Goal: Task Accomplishment & Management: Complete application form

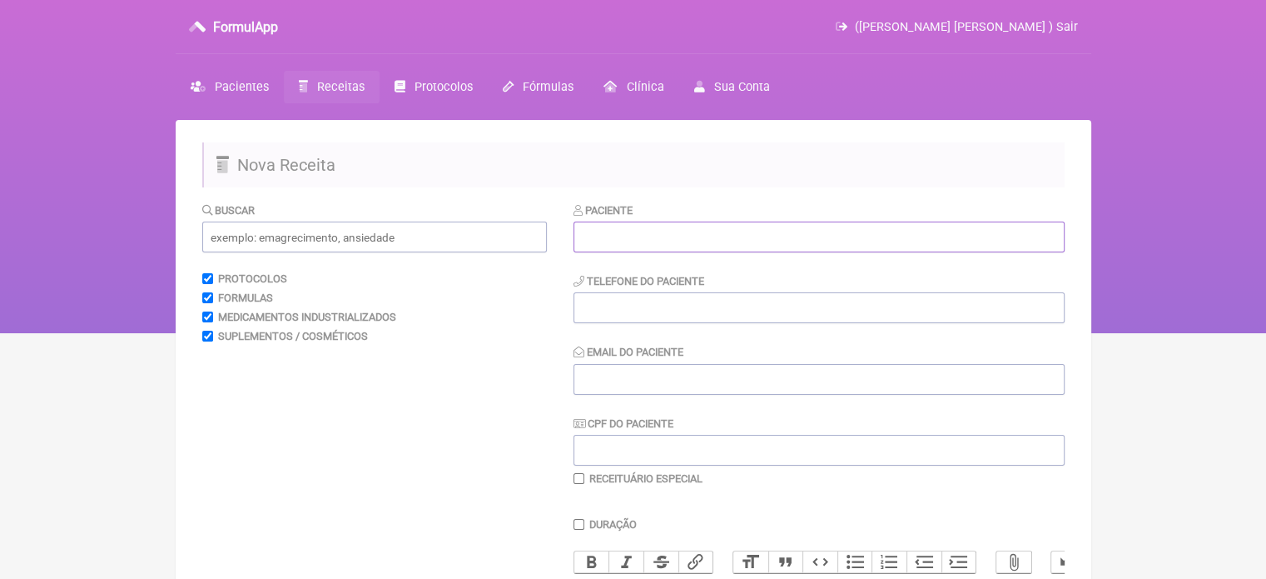
click at [703, 244] on input "text" at bounding box center [819, 236] width 491 height 31
paste input "CLEISON [PERSON_NAME] [PERSON_NAME]"
type input "CLEISON [PERSON_NAME] [PERSON_NAME]"
click at [666, 301] on input "tel" at bounding box center [819, 307] width 491 height 31
type input "21"
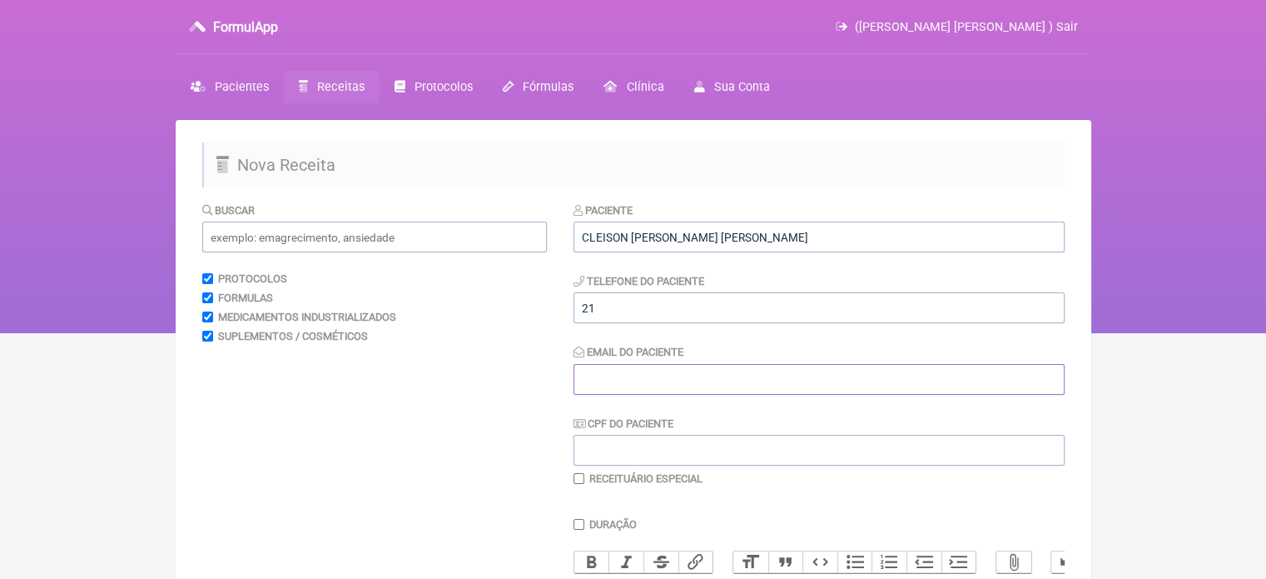
click at [636, 376] on input "Email do Paciente" at bounding box center [819, 379] width 491 height 31
drag, startPoint x: 612, startPoint y: 385, endPoint x: 504, endPoint y: 379, distance: 108.4
click at [504, 379] on form "Buscar Protocolos Formulas Medicamentos Industrializados Suplementos / Cosmétic…" at bounding box center [633, 536] width 863 height 671
type input "X@x"
click at [398, 233] on input "text" at bounding box center [374, 236] width 345 height 31
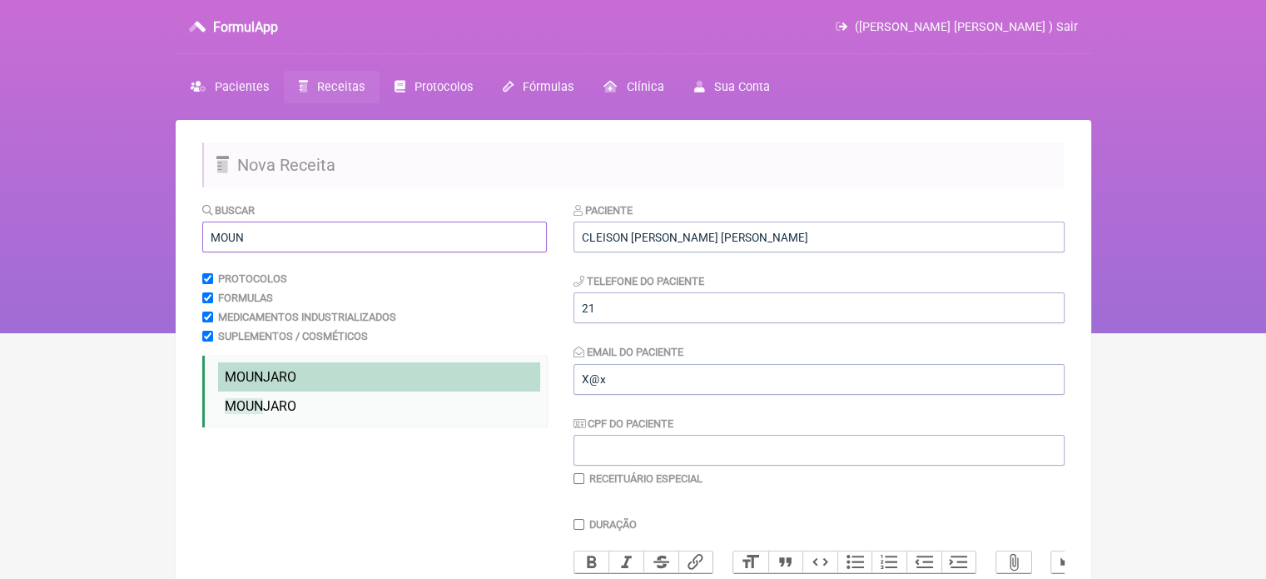
type input "MOUN"
click at [294, 372] on span "MOUN JARO" at bounding box center [261, 377] width 72 height 16
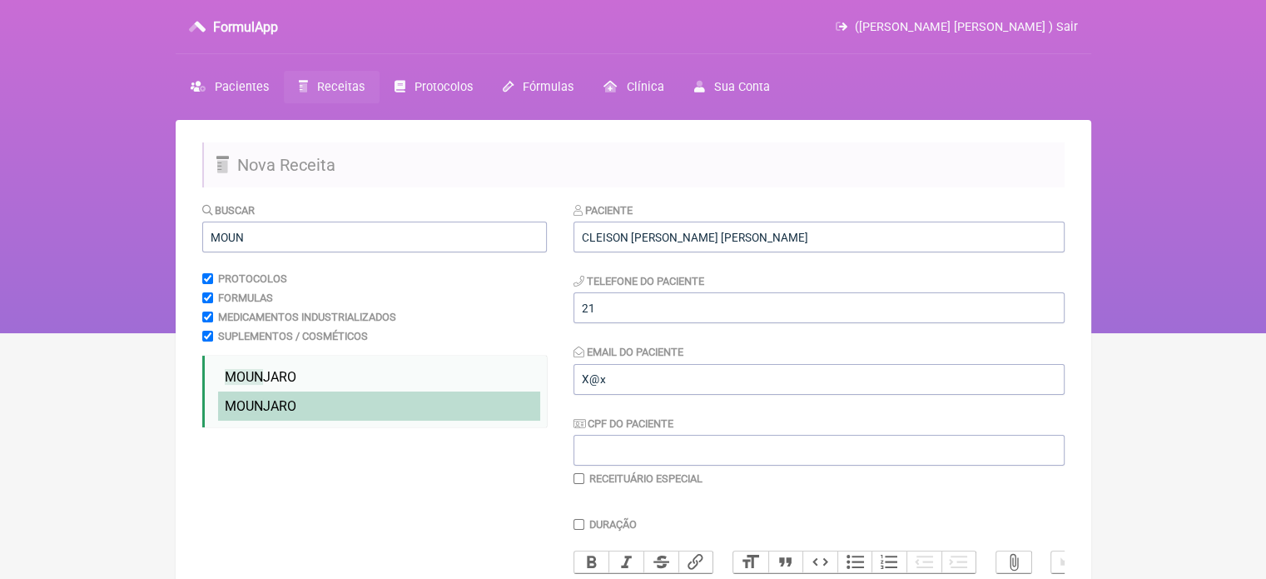
click at [286, 404] on span "MOUN JARO" at bounding box center [261, 406] width 72 height 16
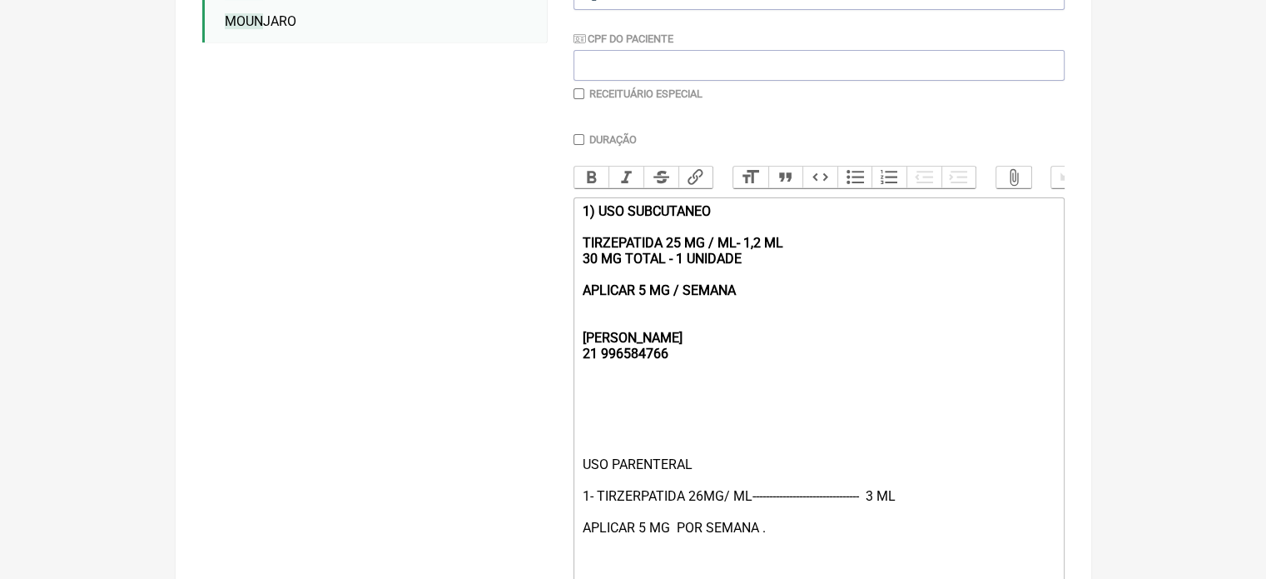
scroll to position [391, 0]
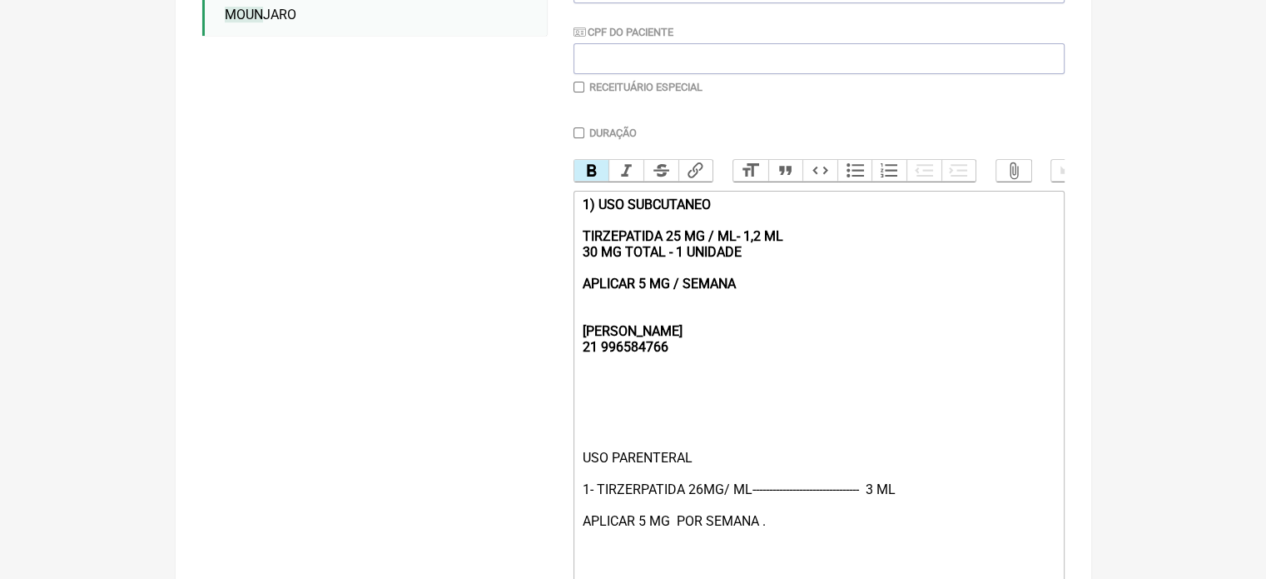
drag, startPoint x: 729, startPoint y: 299, endPoint x: 461, endPoint y: 212, distance: 280.9
click at [461, 212] on form "Buscar MOUN Protocolos Formulas Medicamentos Industrializados Suplementos / Cos…" at bounding box center [633, 241] width 863 height 863
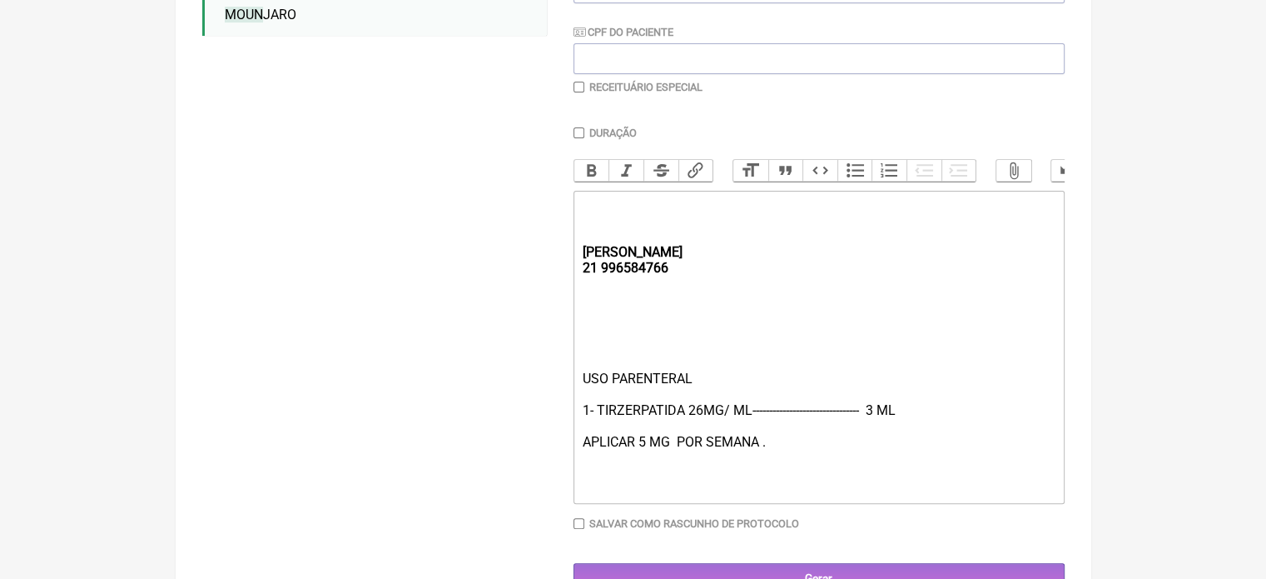
type trix-editor "<div><strong><br><br><br>REBECCA&nbsp;<br>21 996584766</strong></div><div><br><…"
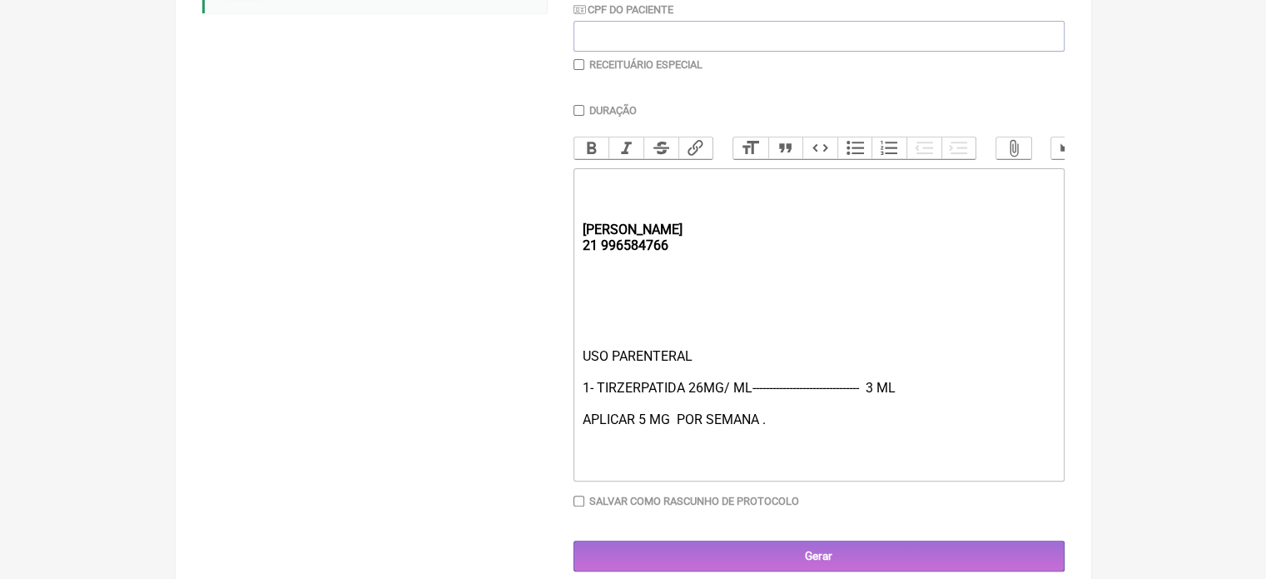
scroll to position [448, 0]
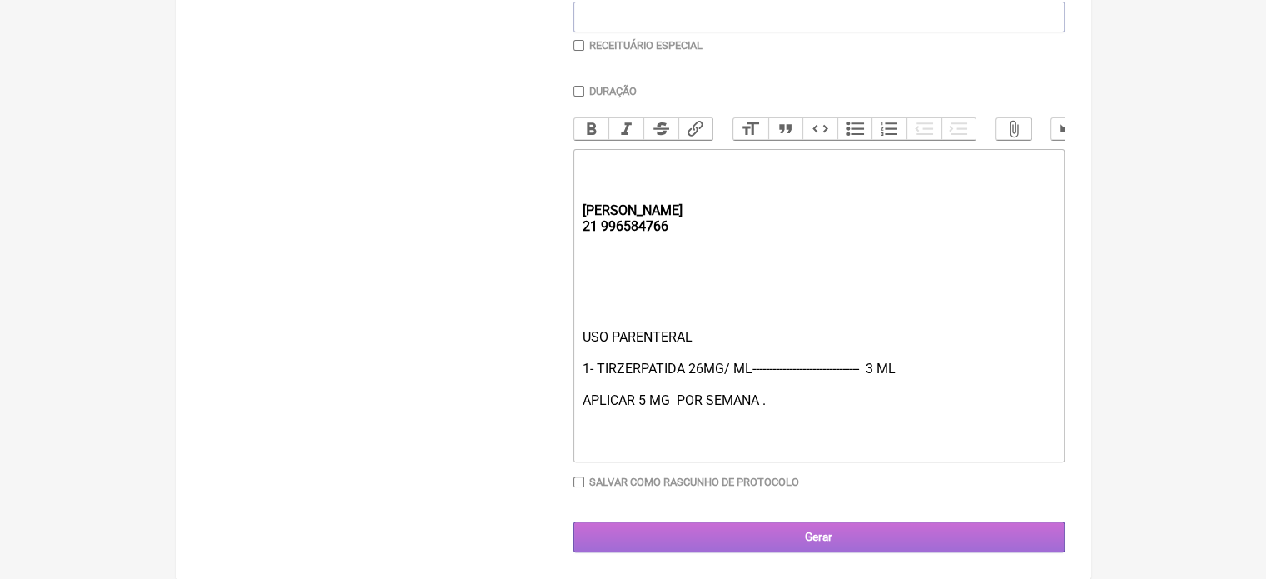
click at [824, 529] on input "Gerar" at bounding box center [819, 536] width 491 height 31
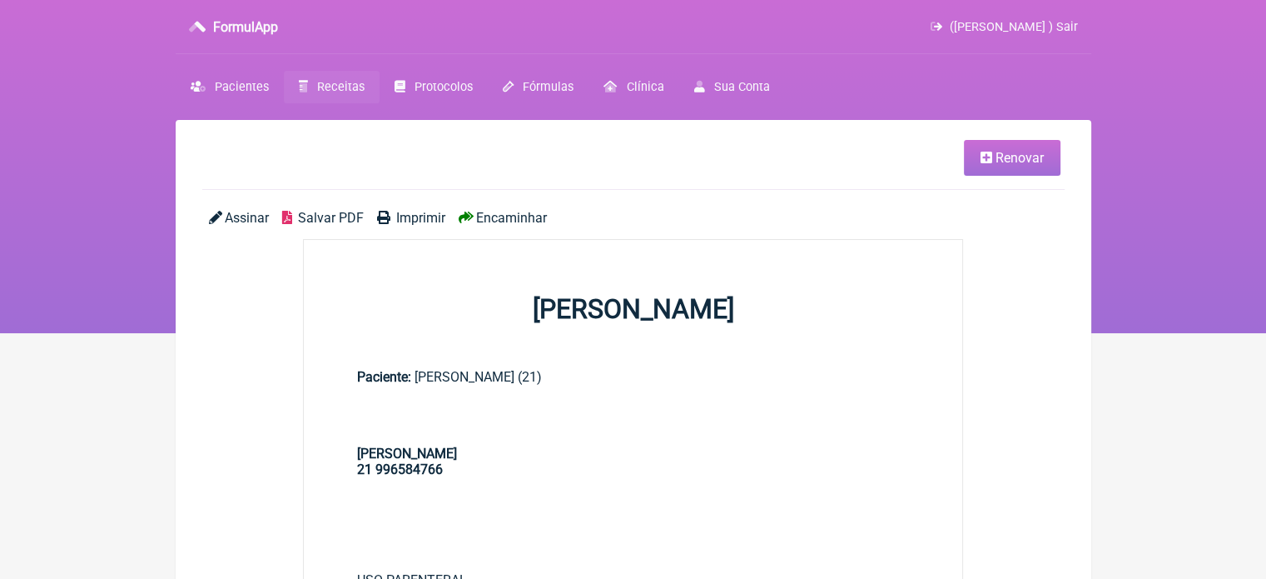
click at [398, 215] on span "Imprimir" at bounding box center [420, 218] width 49 height 16
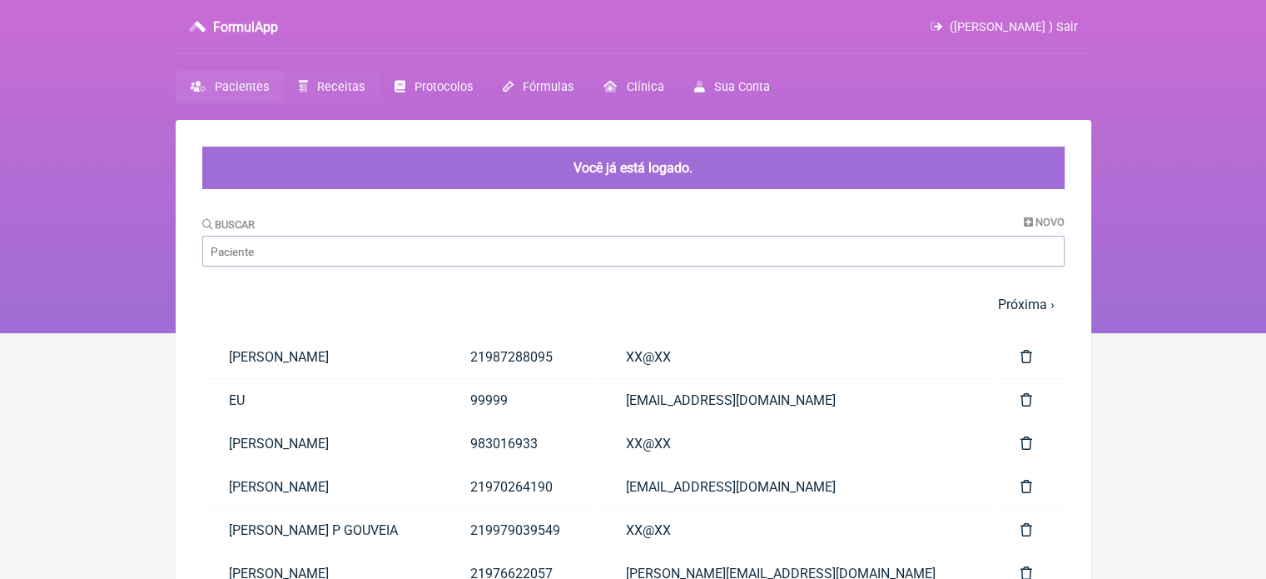
click at [317, 88] on span "Receitas" at bounding box center [340, 87] width 47 height 14
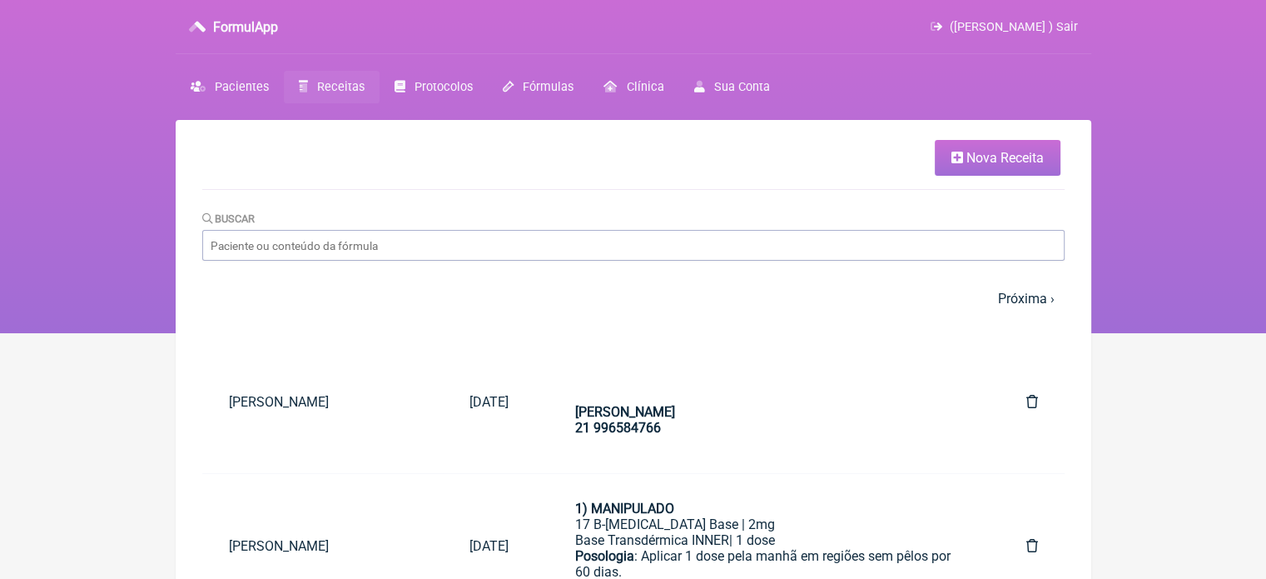
click at [954, 167] on link "Nova Receita" at bounding box center [998, 158] width 126 height 36
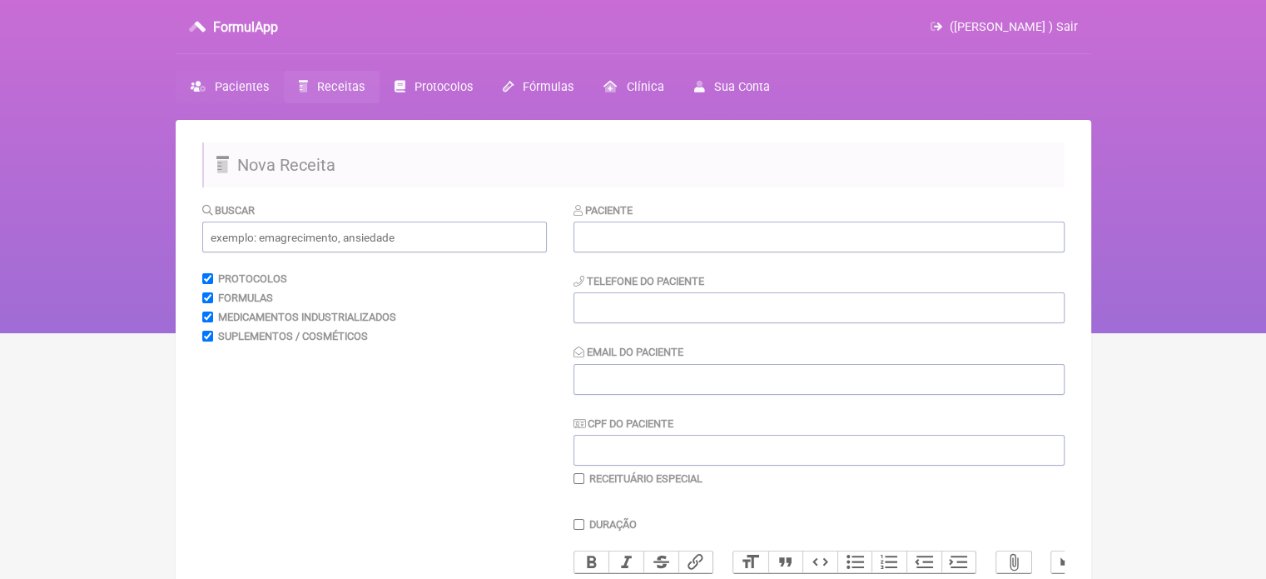
click at [240, 86] on span "Pacientes" at bounding box center [242, 87] width 54 height 14
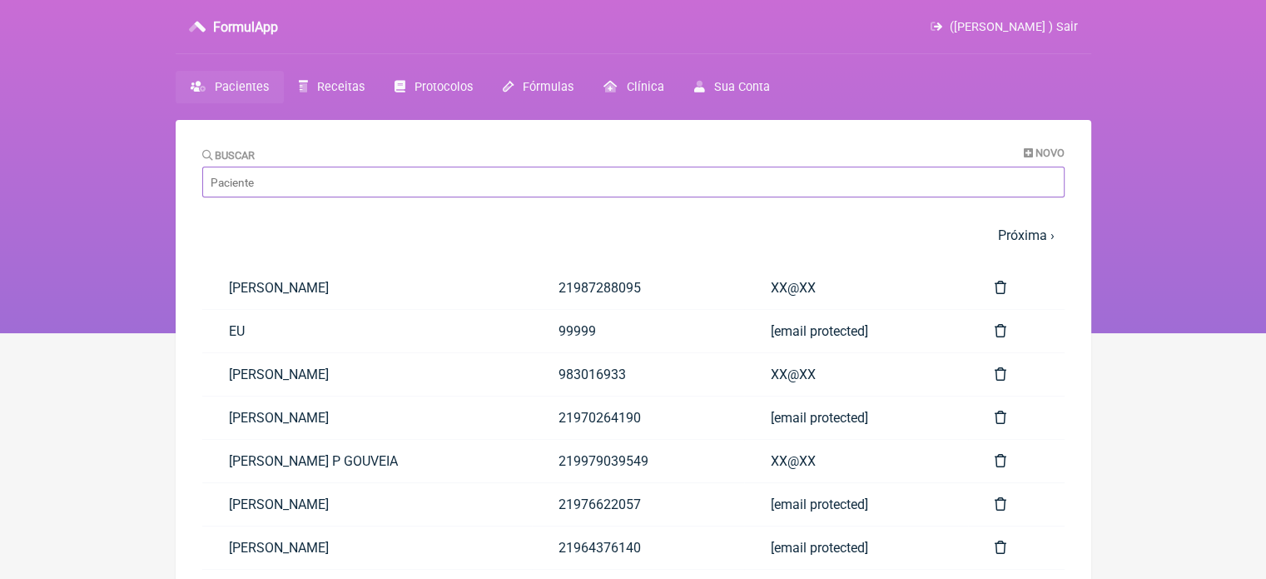
click at [299, 189] on input "Buscar" at bounding box center [633, 182] width 863 height 31
paste input "JULIANA ALVES SANTOS GUIMARÃES"
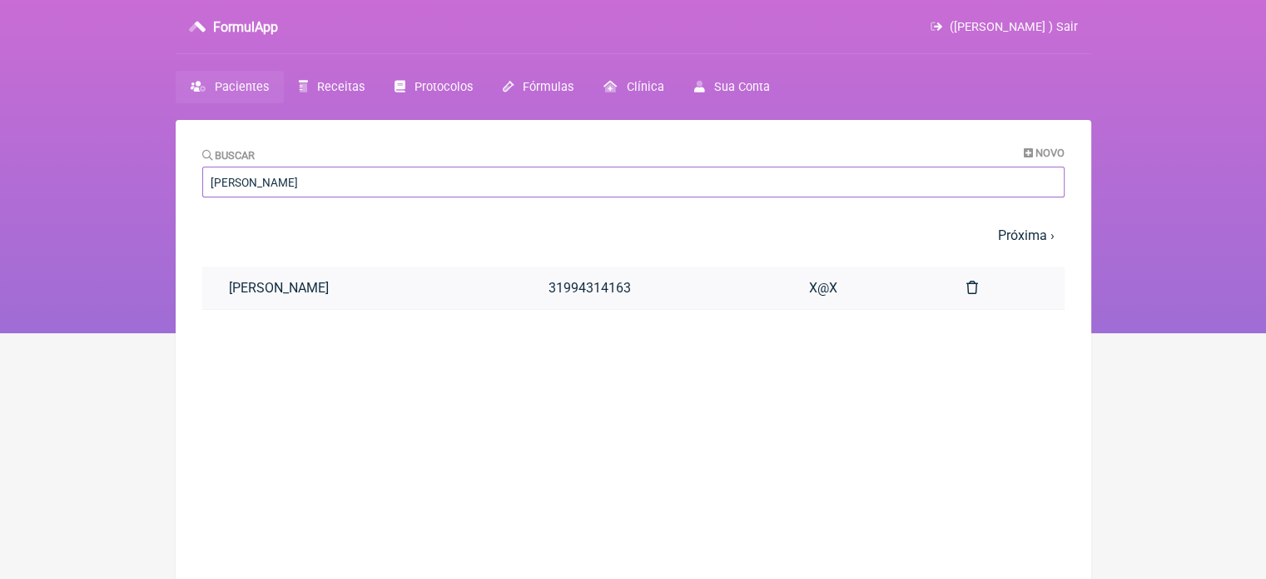
type input "JULIANA ALVES SANTOS GUIMARÃES"
click at [409, 290] on link "JULIANA ALVES SANTOS GUIMARÃES" at bounding box center [362, 287] width 320 height 42
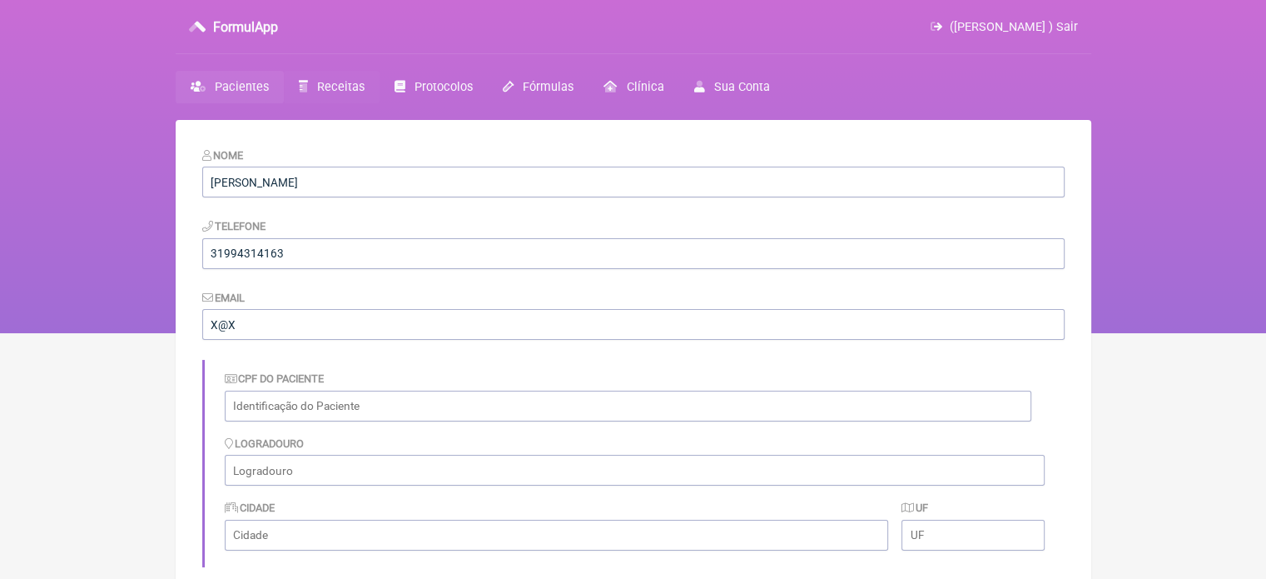
click at [346, 86] on span "Receitas" at bounding box center [340, 87] width 47 height 14
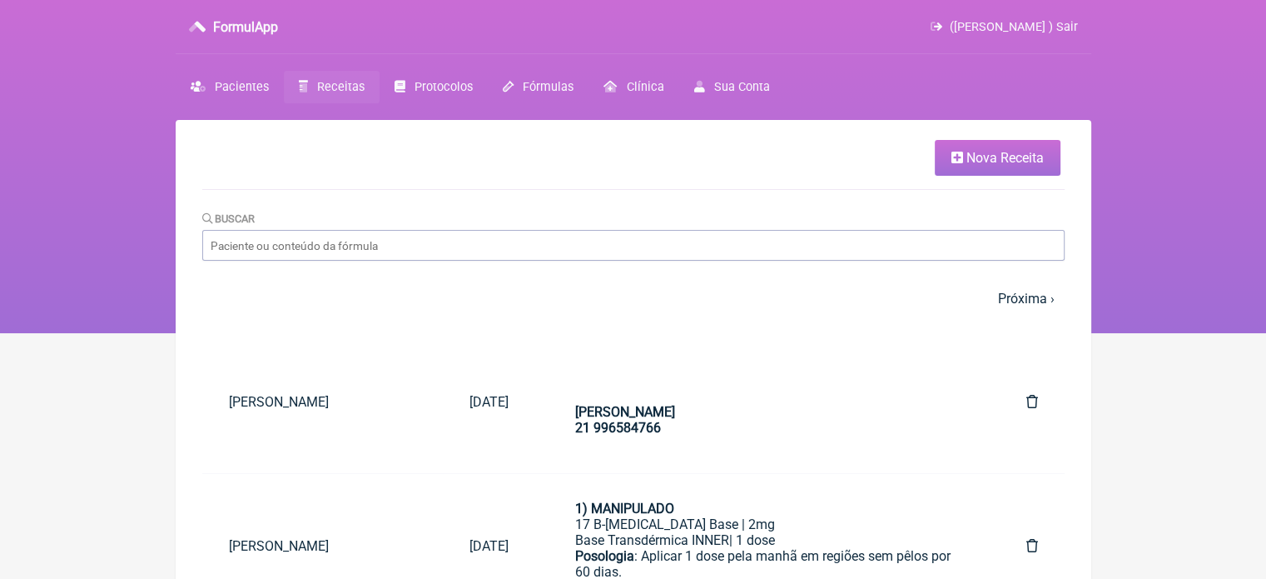
click at [991, 150] on span "Nova Receita" at bounding box center [1005, 158] width 77 height 16
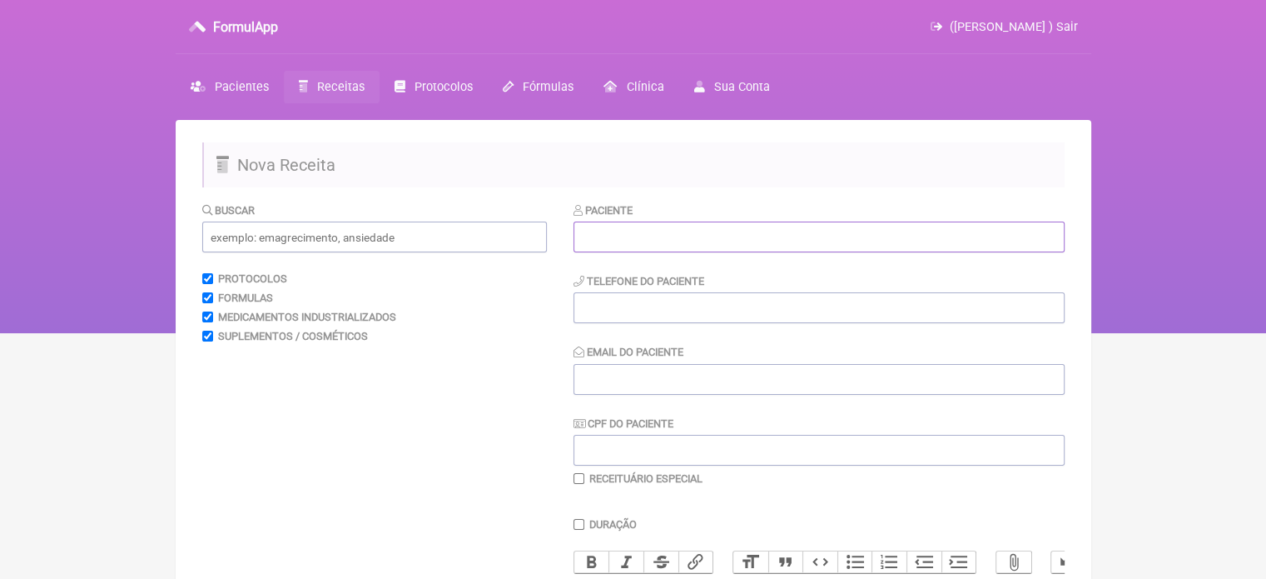
click at [677, 249] on input "text" at bounding box center [819, 236] width 491 height 31
paste input "[PERSON_NAME]"
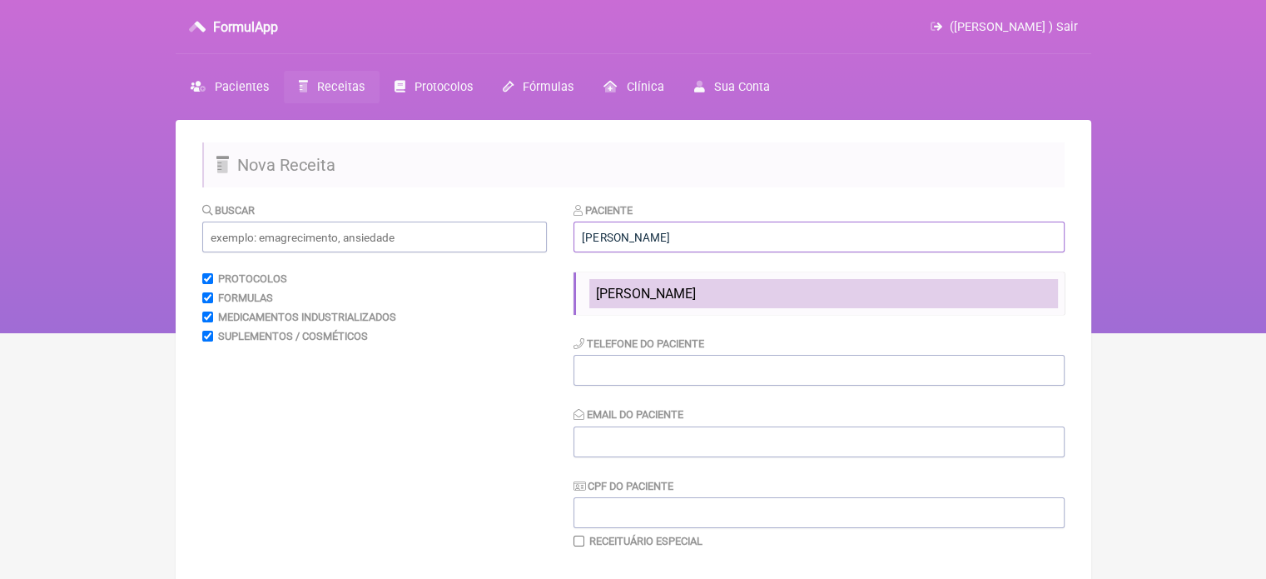
type input "[PERSON_NAME]"
click at [688, 281] on li "[PERSON_NAME]" at bounding box center [823, 293] width 469 height 29
type input "31994314163"
type input "X@X"
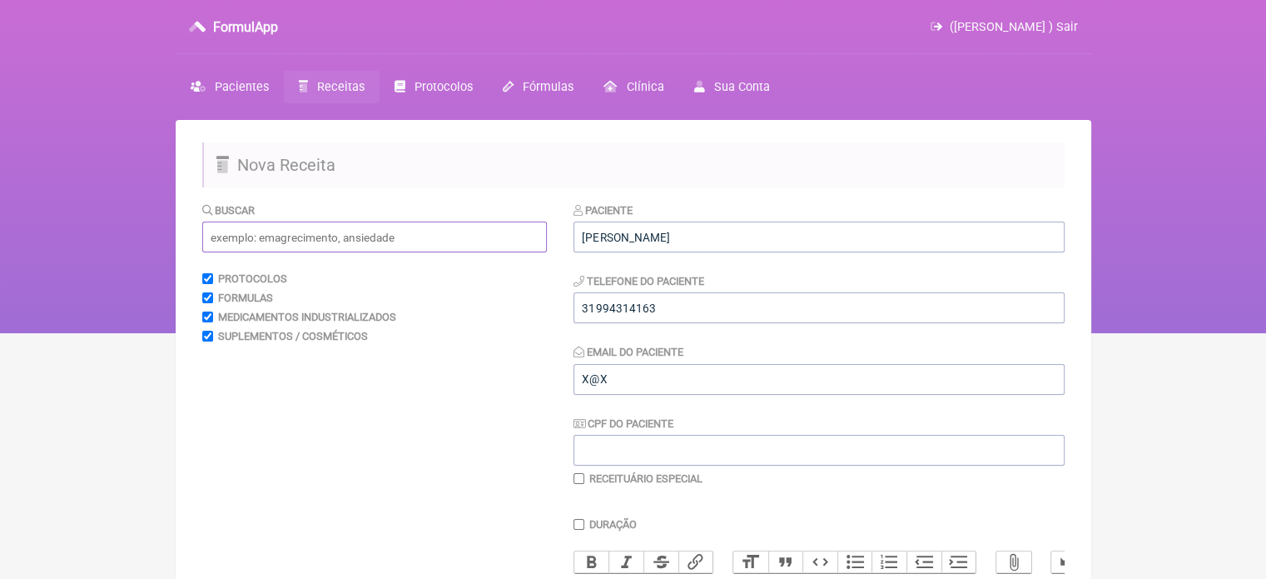
click at [385, 234] on input "text" at bounding box center [374, 236] width 345 height 31
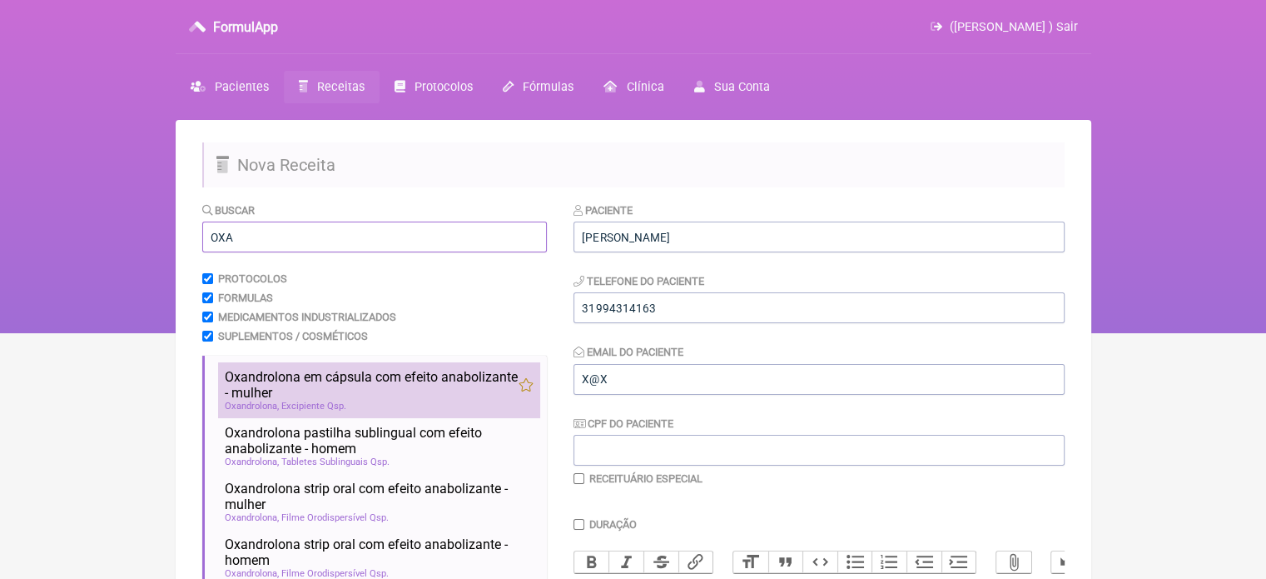
type input "OXA"
click at [354, 396] on span "Oxandrolona em cápsula com efeito anabolizante - mulher" at bounding box center [372, 385] width 294 height 32
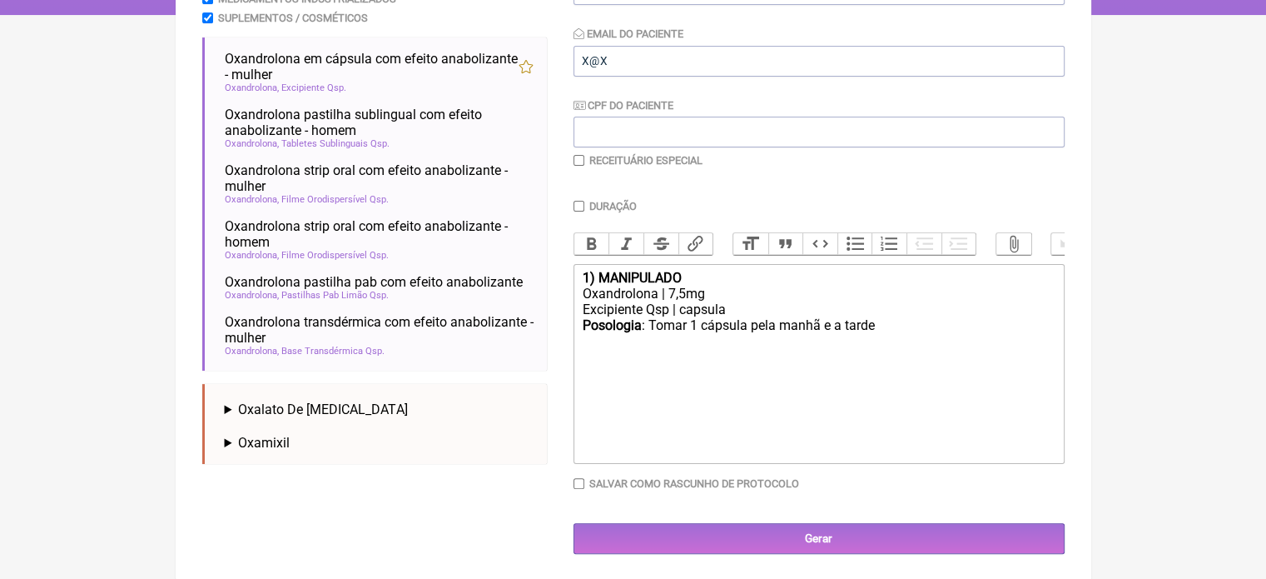
scroll to position [332, 0]
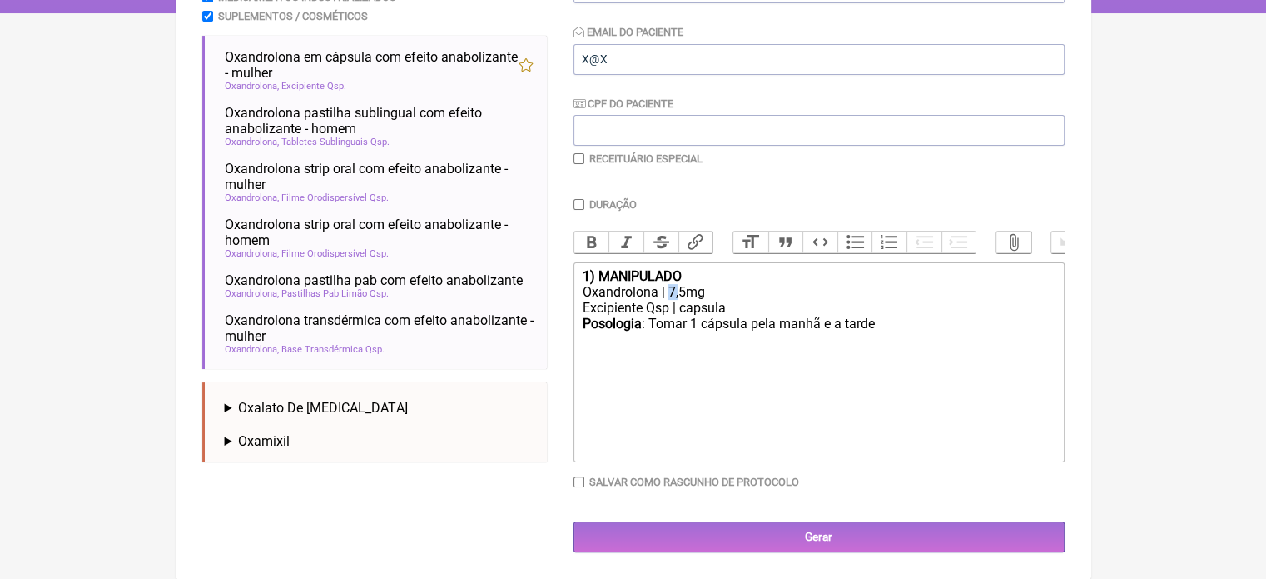
click at [669, 292] on div "Oxandrolona | 7,5mg" at bounding box center [818, 292] width 473 height 16
drag, startPoint x: 878, startPoint y: 331, endPoint x: 845, endPoint y: 329, distance: 32.5
click at [845, 329] on div "Posologia : Tomar 1 cápsula pela manhã e a tarde ㅤ" at bounding box center [818, 332] width 473 height 33
type trix-editor "<div><strong>1) MANIPULADO</strong></div><div>Oxandrolona | 5mg</div><div>Excip…"
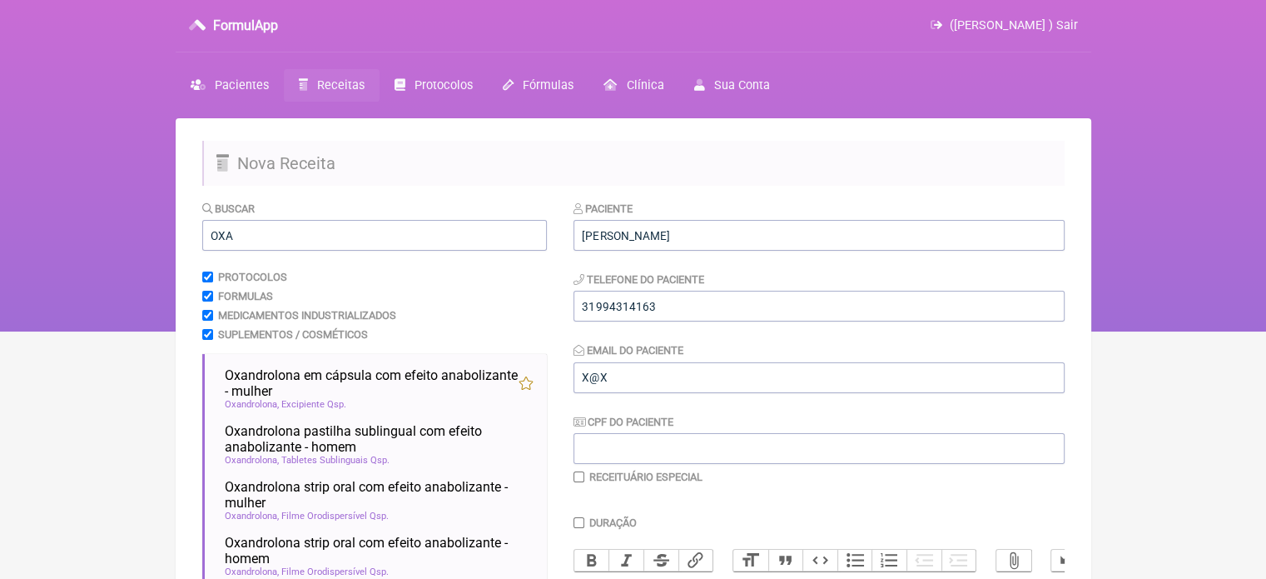
scroll to position [0, 0]
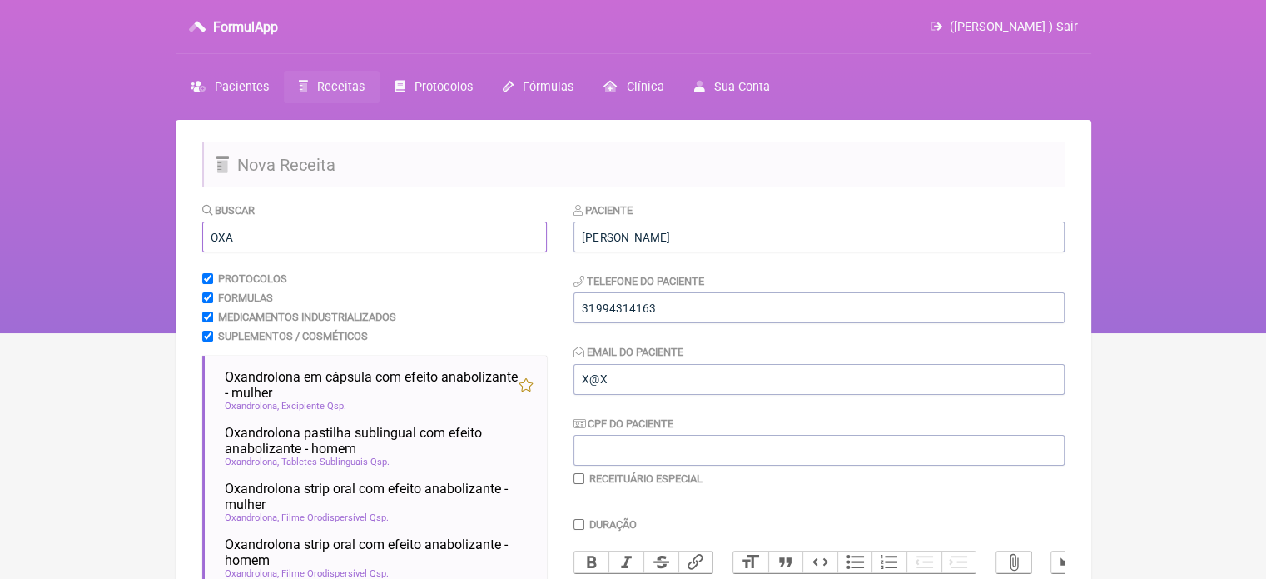
drag, startPoint x: 280, startPoint y: 237, endPoint x: 188, endPoint y: 235, distance: 91.6
click at [188, 235] on main "Nova Receita Buscar OXA Protocolos Formulas Medicamentos Industrializados Suple…" at bounding box center [634, 509] width 916 height 778
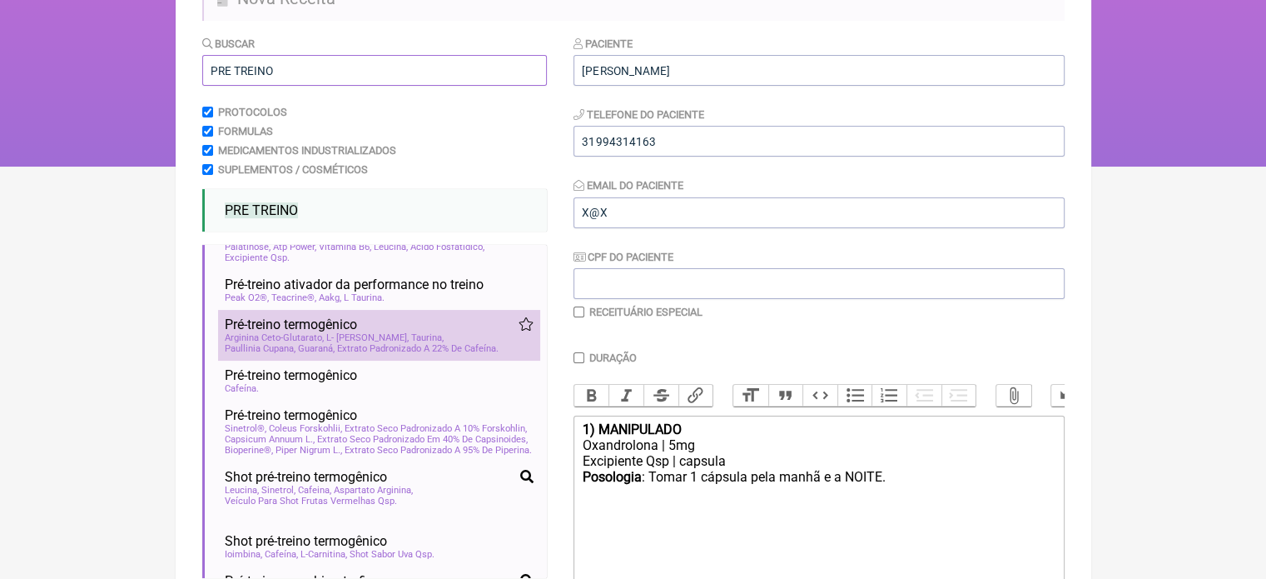
scroll to position [167, 0]
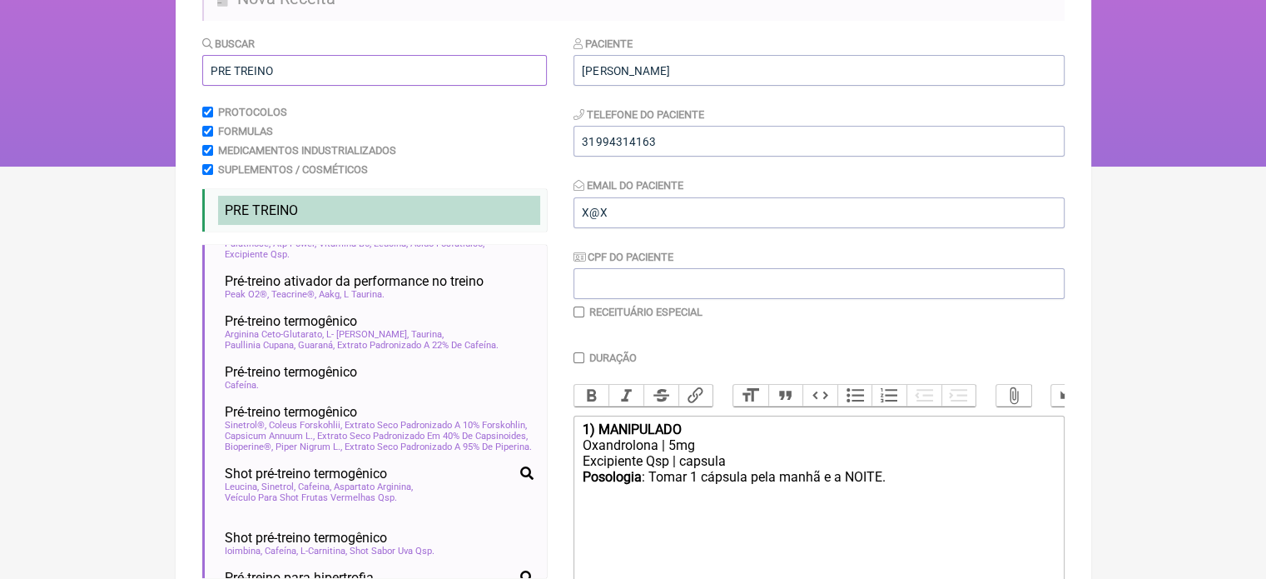
type input "PRE TREINO"
click at [329, 209] on li "PRE TREINO" at bounding box center [379, 210] width 322 height 29
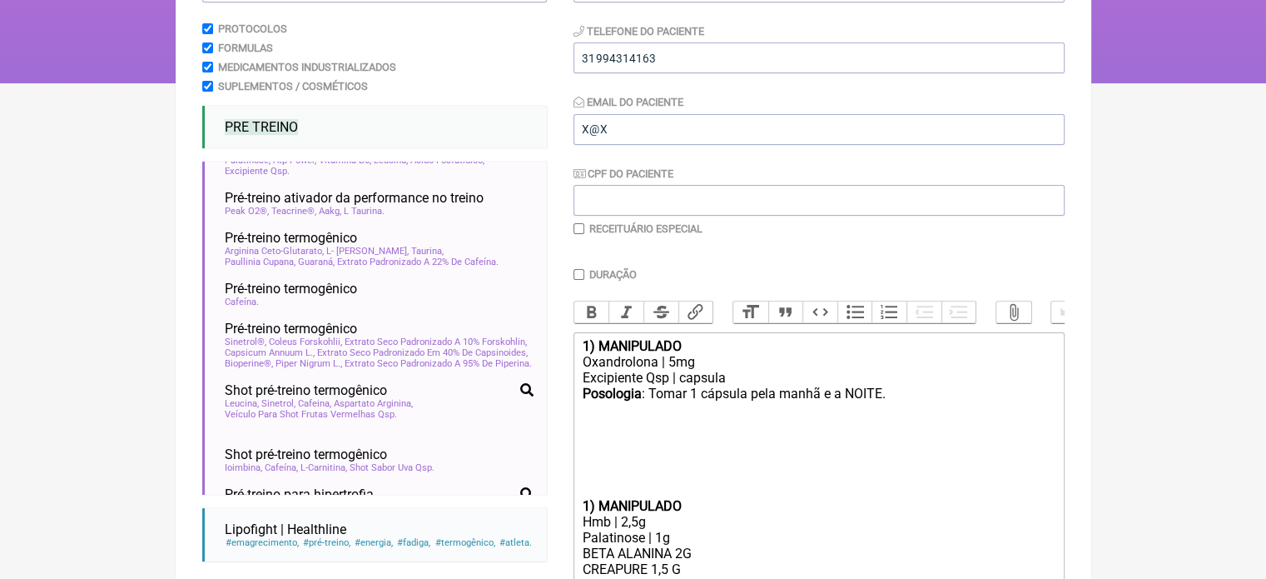
scroll to position [416, 0]
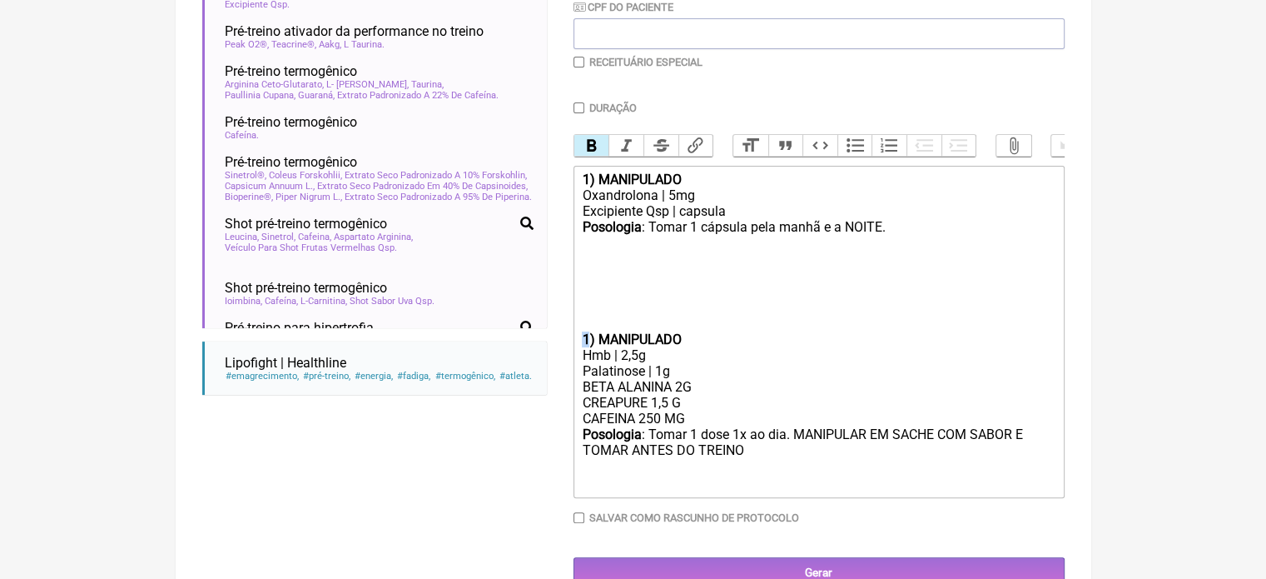
drag, startPoint x: 589, startPoint y: 350, endPoint x: 580, endPoint y: 352, distance: 8.7
click at [580, 352] on trix-editor "1) MANIPULADO Oxandrolona | 5mg Excipiente Qsp | capsula Posologia : Tomar 1 cá…" at bounding box center [819, 332] width 491 height 332
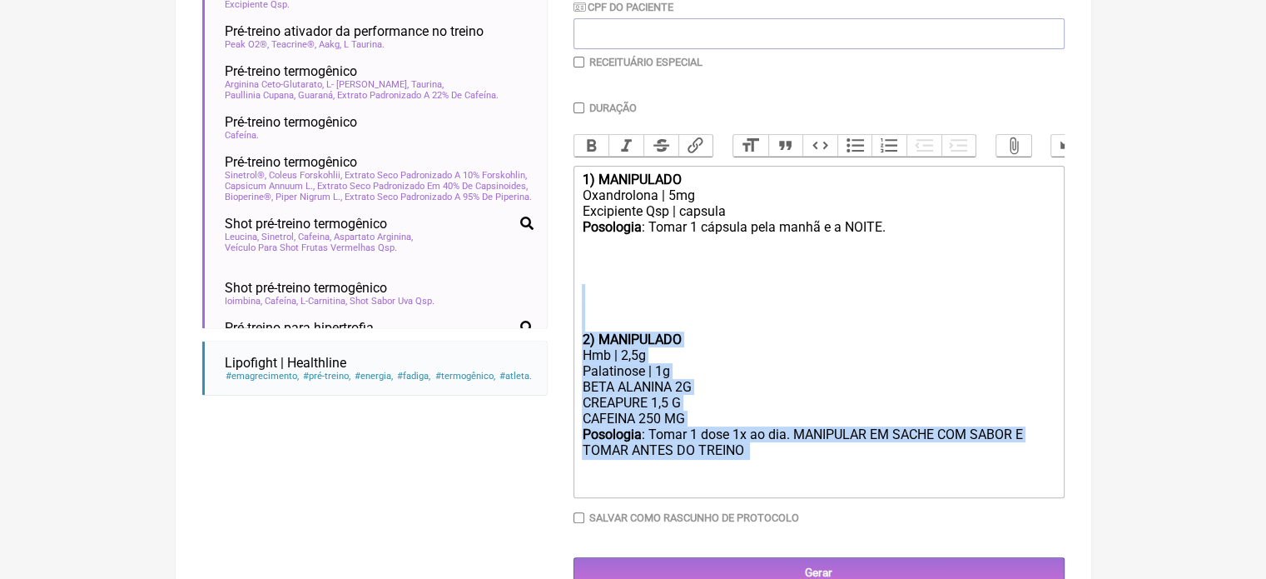
drag, startPoint x: 783, startPoint y: 472, endPoint x: 573, endPoint y: 311, distance: 264.8
click at [573, 311] on form "Buscar PRE TREINO Protocolos Formulas Medicamentos Industrializados Suplementos…" at bounding box center [633, 186] width 863 height 803
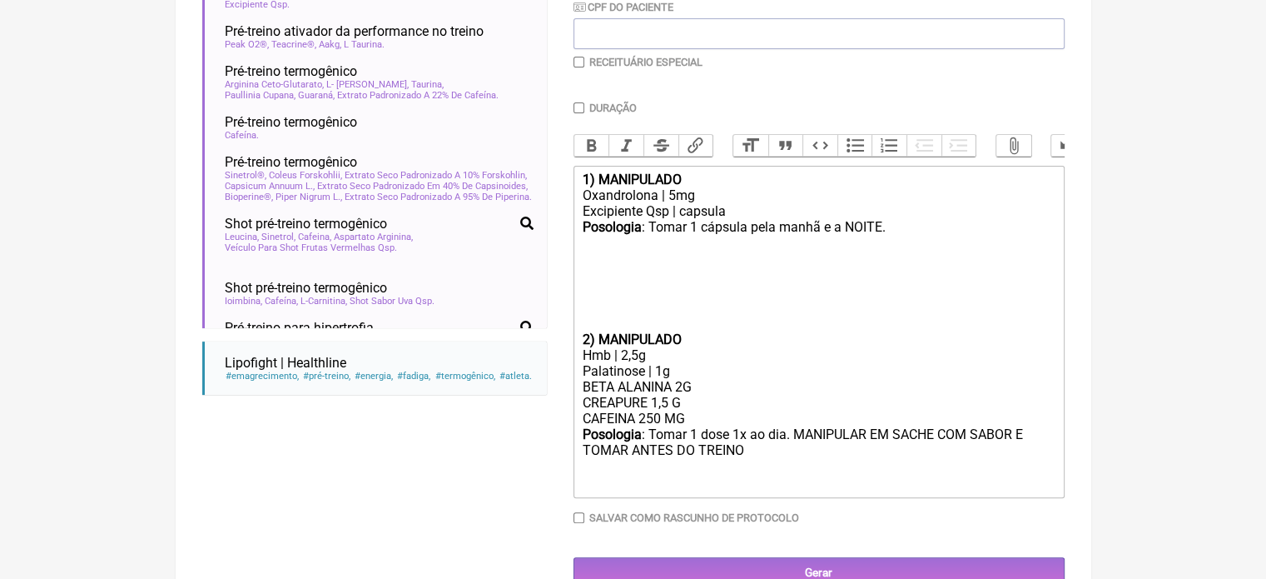
scroll to position [332, 0]
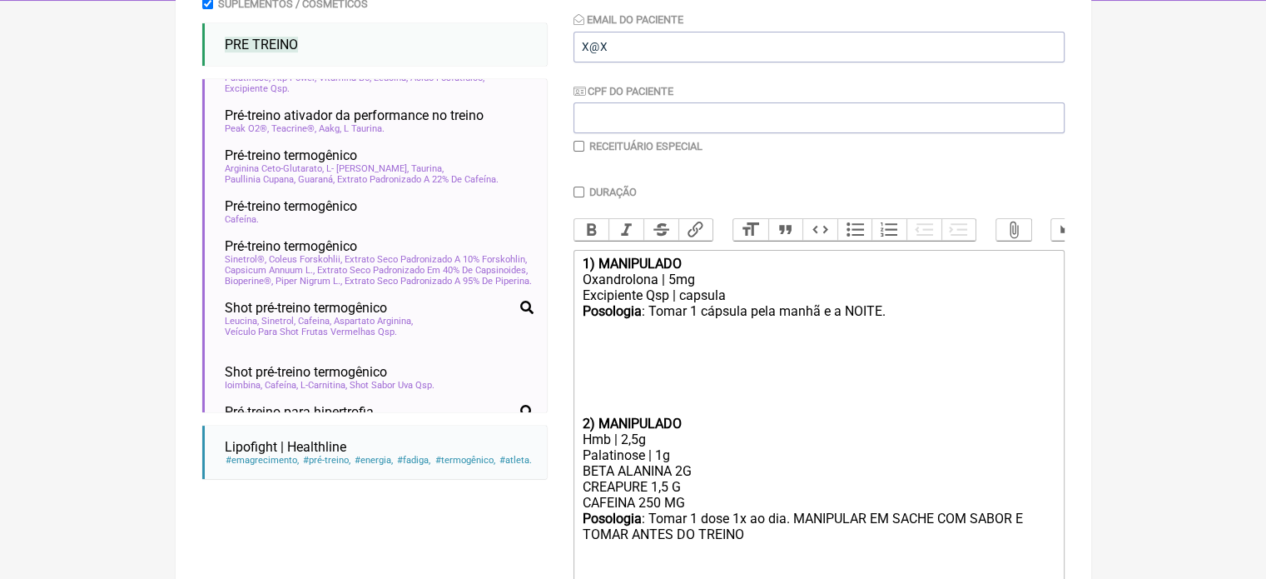
type trix-editor "<div><strong>1) MANIPULADO</strong></div><div>Oxandrolona | 5mg</div><div>Excip…"
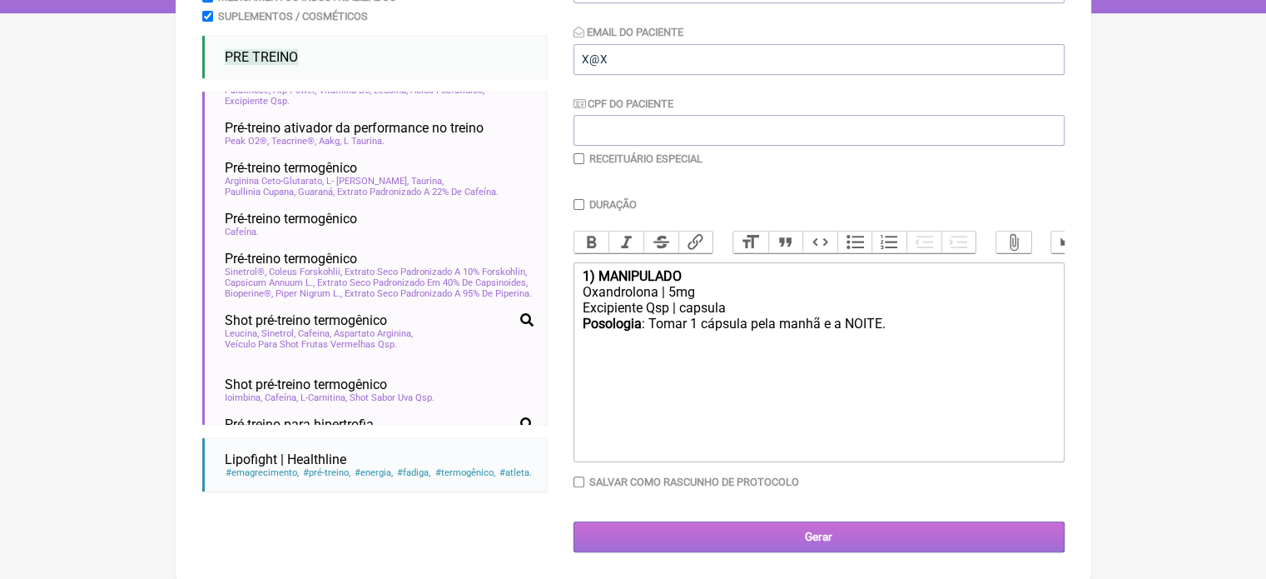
click at [811, 529] on input "Gerar" at bounding box center [819, 536] width 491 height 31
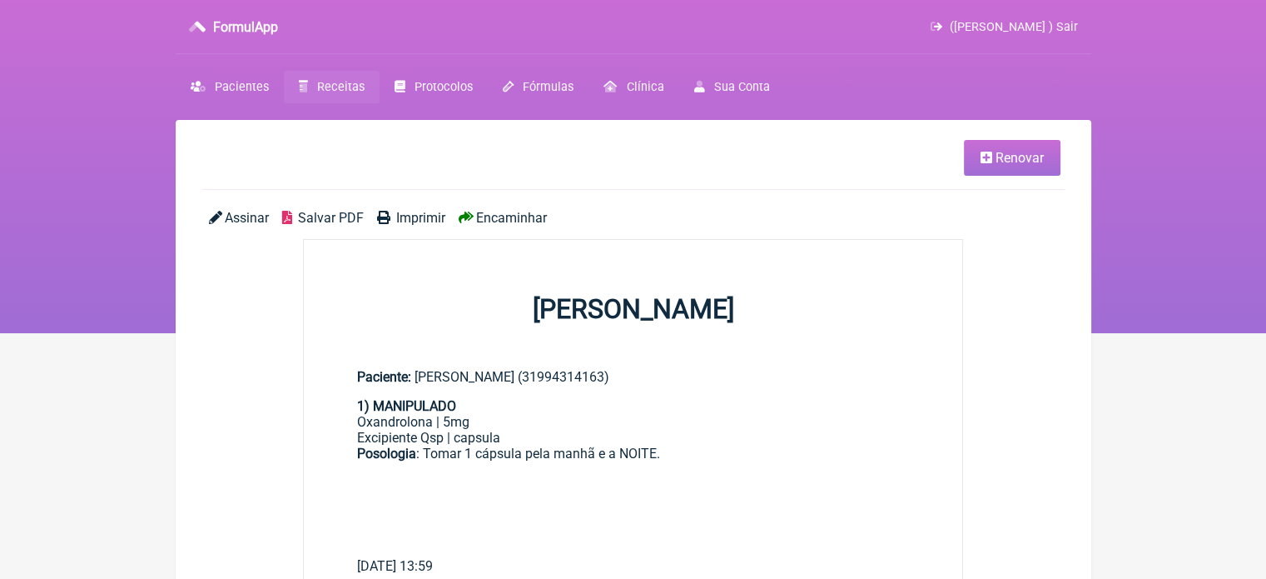
click at [996, 158] on span "Renovar" at bounding box center [1020, 158] width 48 height 16
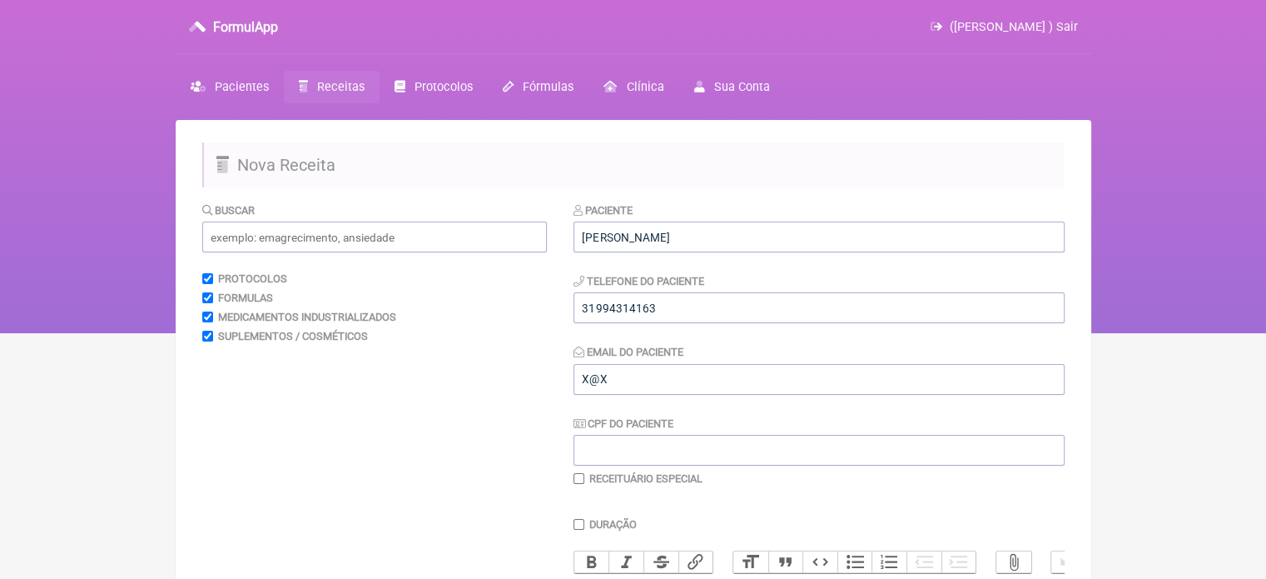
click at [576, 479] on input "checkbox" at bounding box center [579, 478] width 11 height 11
checkbox input "true"
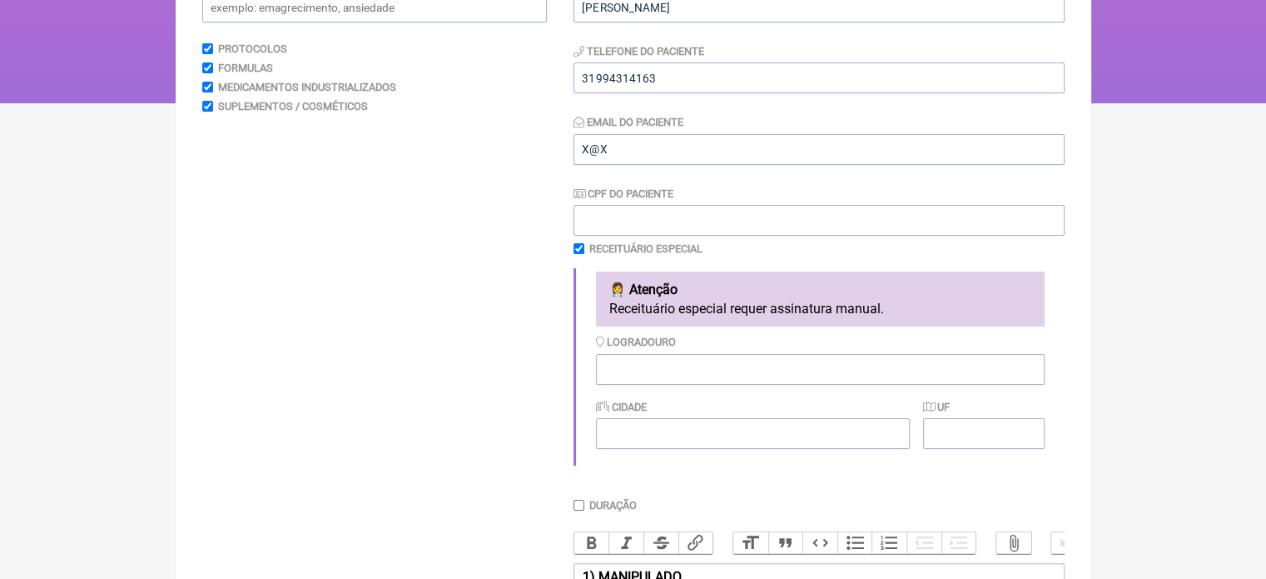
scroll to position [250, 0]
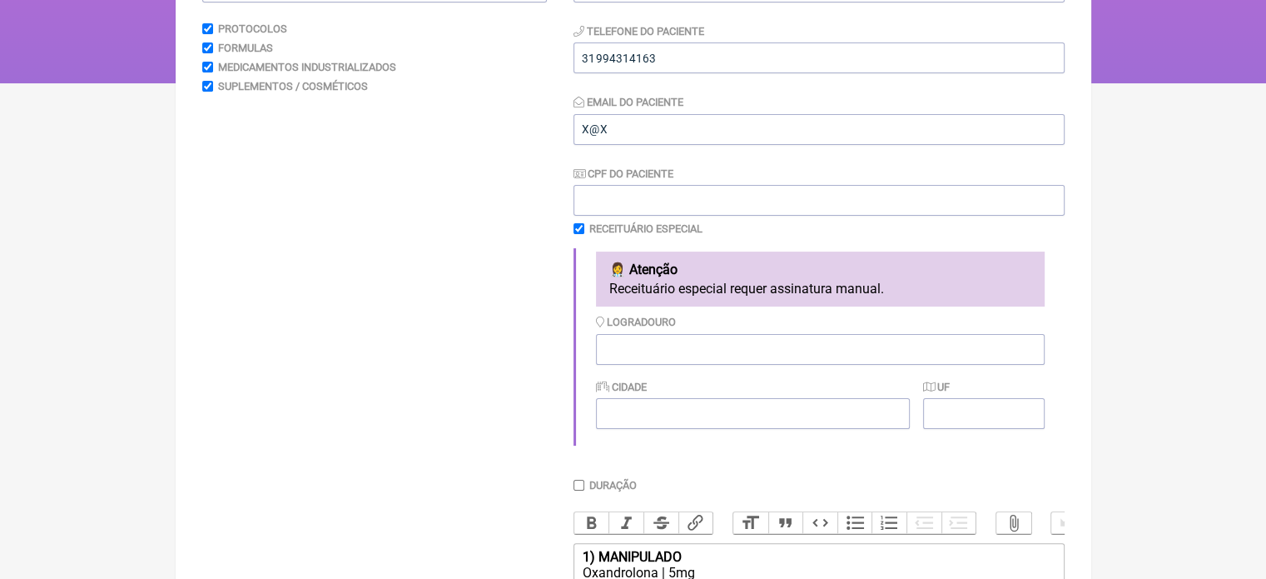
click at [577, 487] on input "Duração" at bounding box center [579, 485] width 11 height 11
checkbox input "true"
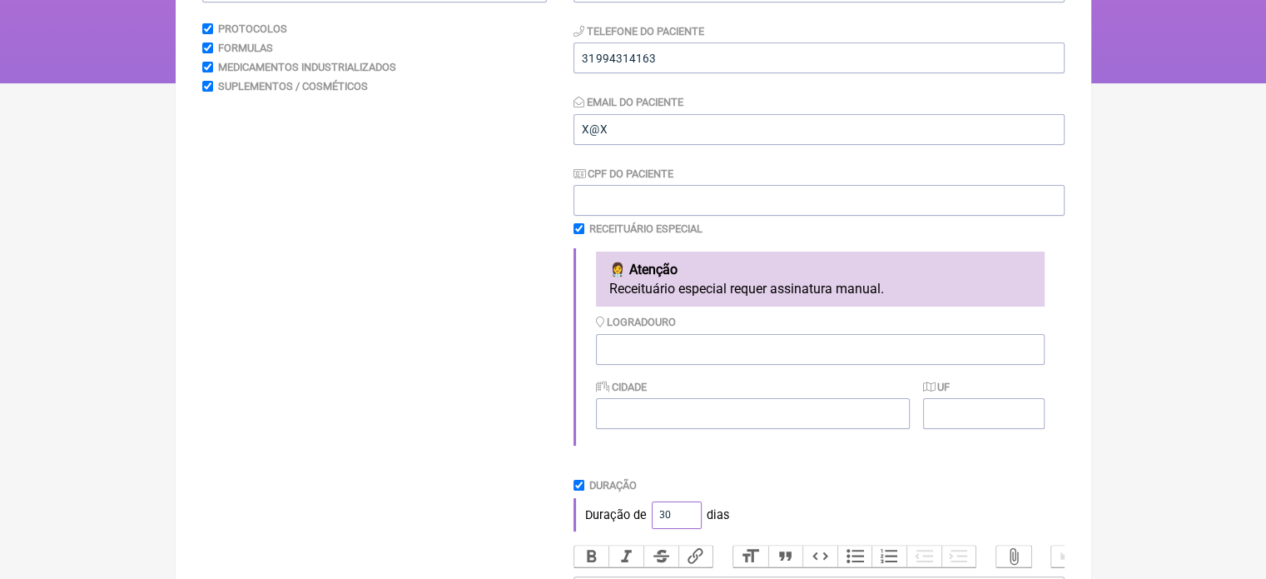
drag, startPoint x: 670, startPoint y: 518, endPoint x: 650, endPoint y: 518, distance: 20.0
click at [652, 518] on input "30" at bounding box center [677, 514] width 50 height 27
type input "60"
click at [809, 480] on div "Duração" at bounding box center [819, 485] width 491 height 12
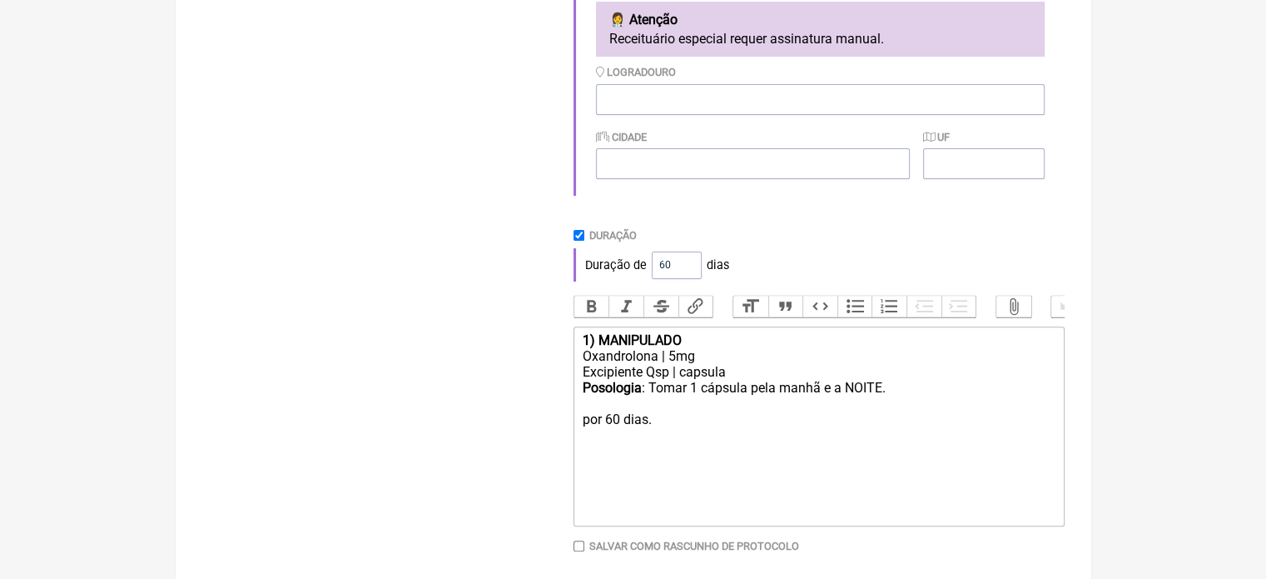
scroll to position [579, 0]
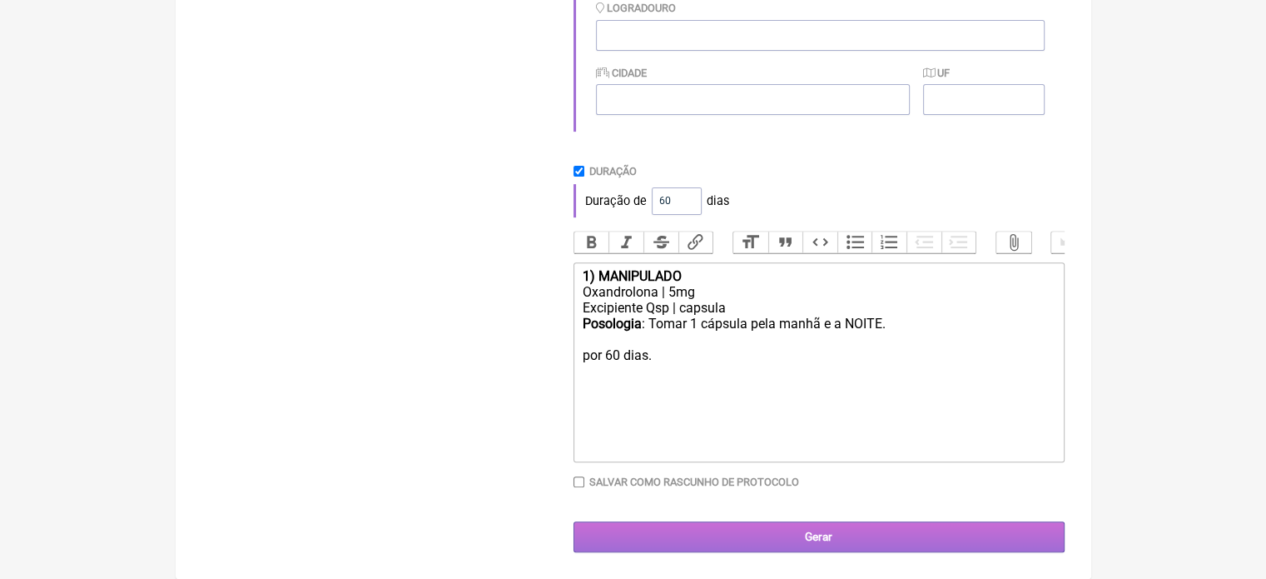
click at [765, 533] on input "Gerar" at bounding box center [819, 536] width 491 height 31
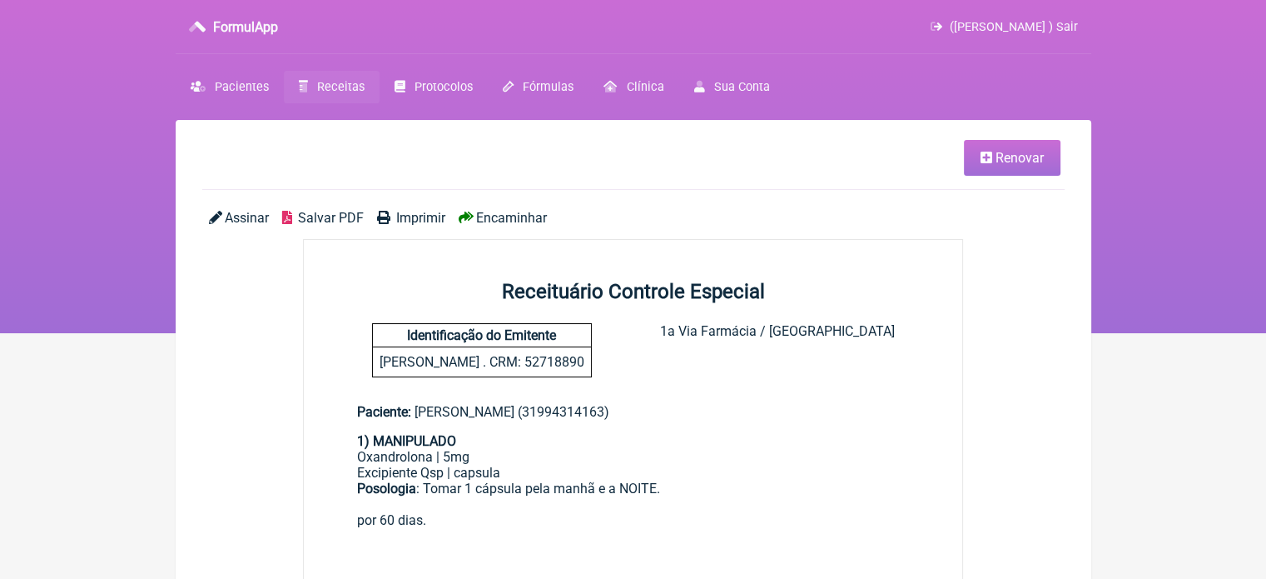
click at [406, 221] on span "Imprimir" at bounding box center [420, 218] width 49 height 16
click at [329, 86] on span "Receitas" at bounding box center [340, 87] width 47 height 14
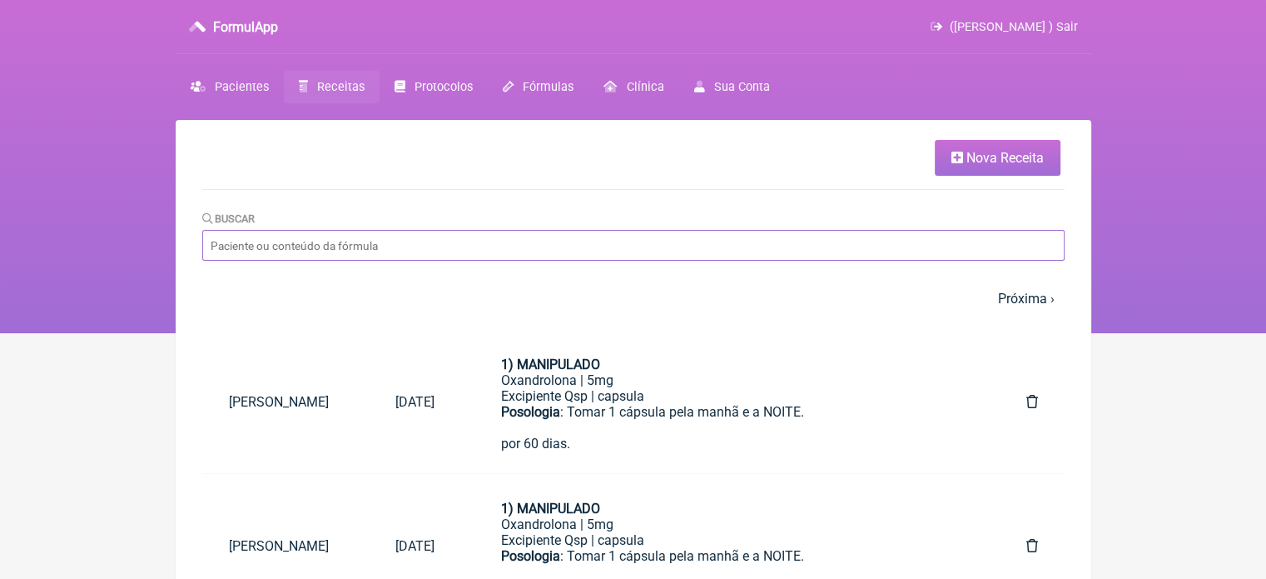
click at [388, 236] on input "Buscar" at bounding box center [633, 245] width 863 height 31
paste input "[PERSON_NAME]"
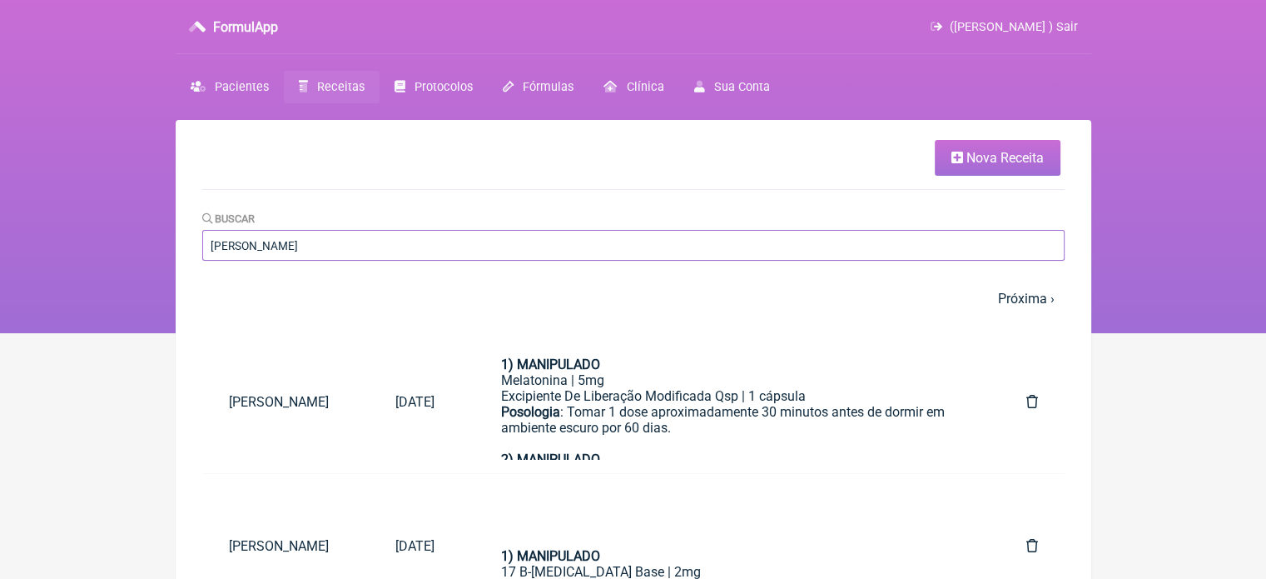
type input "[PERSON_NAME]"
click at [992, 154] on span "Nova Receita" at bounding box center [1005, 158] width 77 height 16
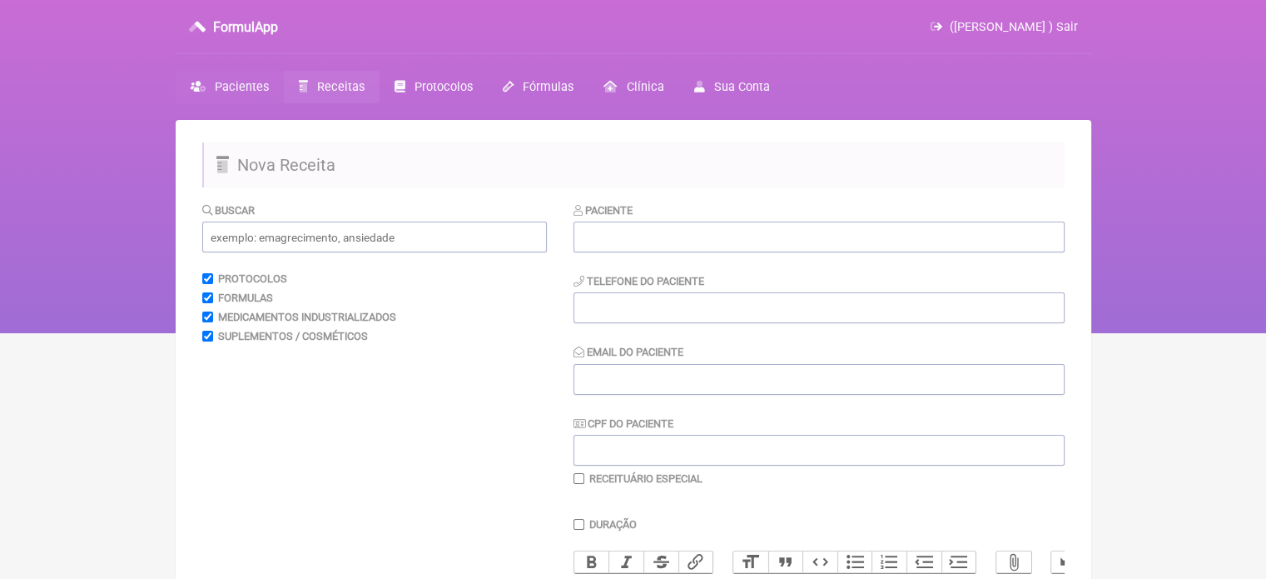
click at [216, 88] on span "Pacientes" at bounding box center [242, 87] width 54 height 14
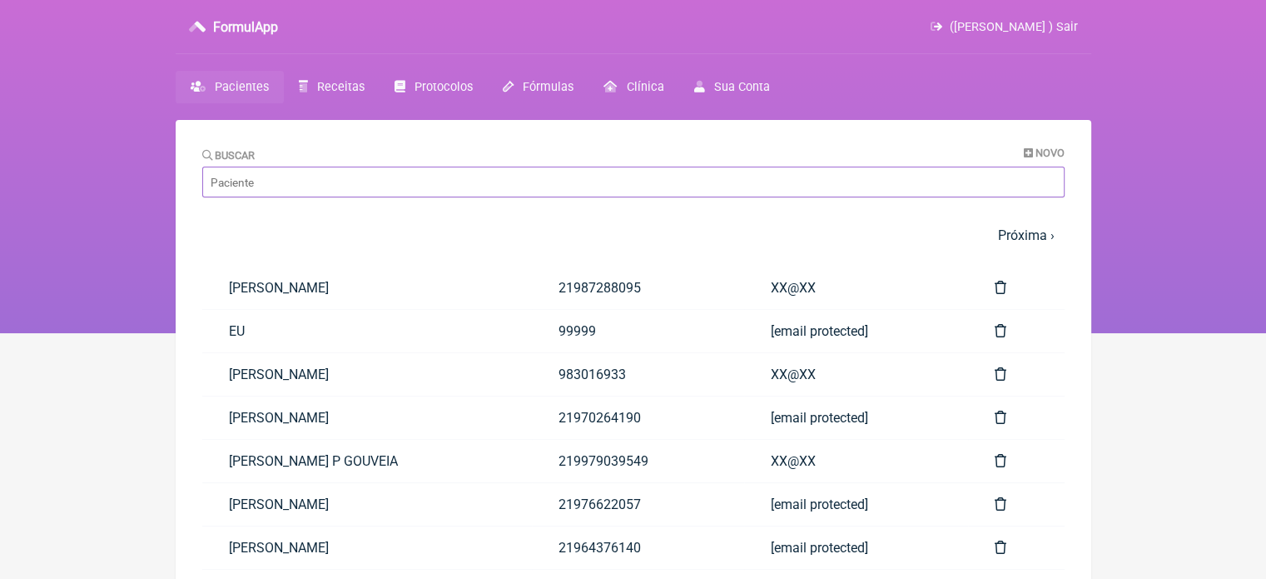
click at [290, 179] on input "Buscar" at bounding box center [633, 182] width 863 height 31
paste input "[PERSON_NAME]"
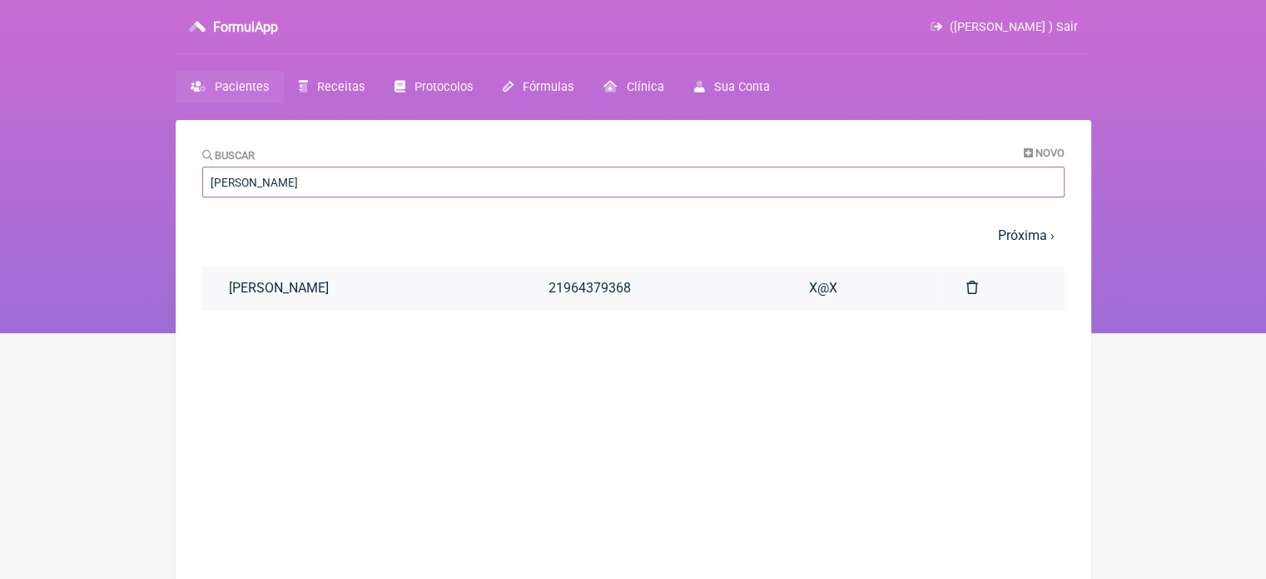
type input "[PERSON_NAME]"
click at [323, 289] on link "[PERSON_NAME]" at bounding box center [362, 287] width 320 height 42
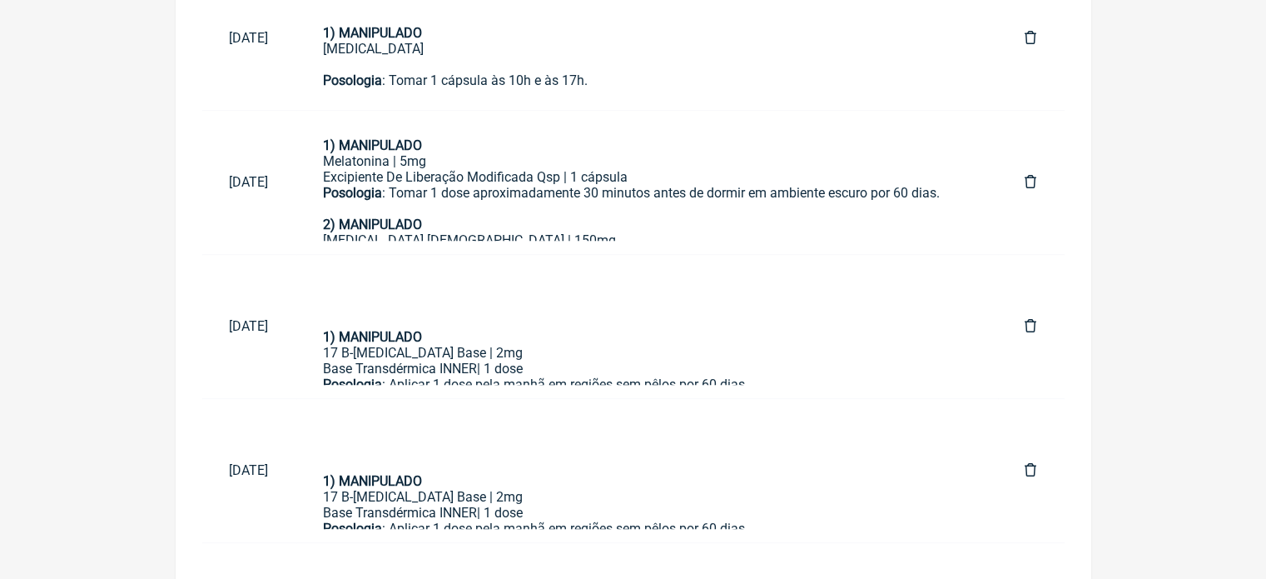
scroll to position [928, 0]
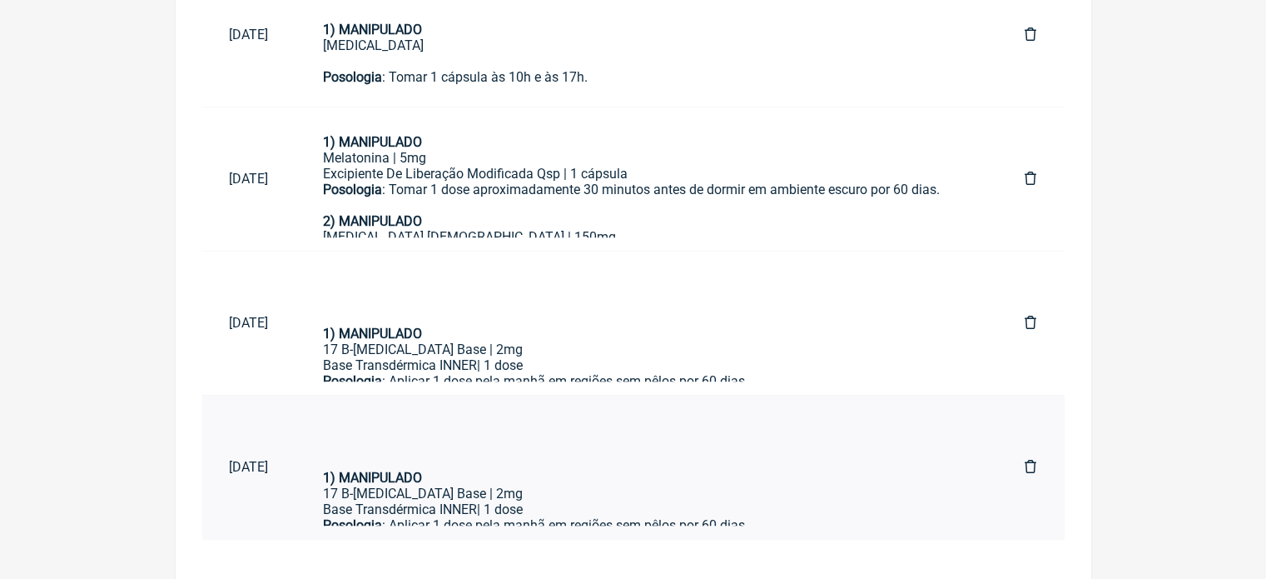
click at [564, 512] on div "Base Transdérmica INNER| 1 dose" at bounding box center [647, 509] width 649 height 16
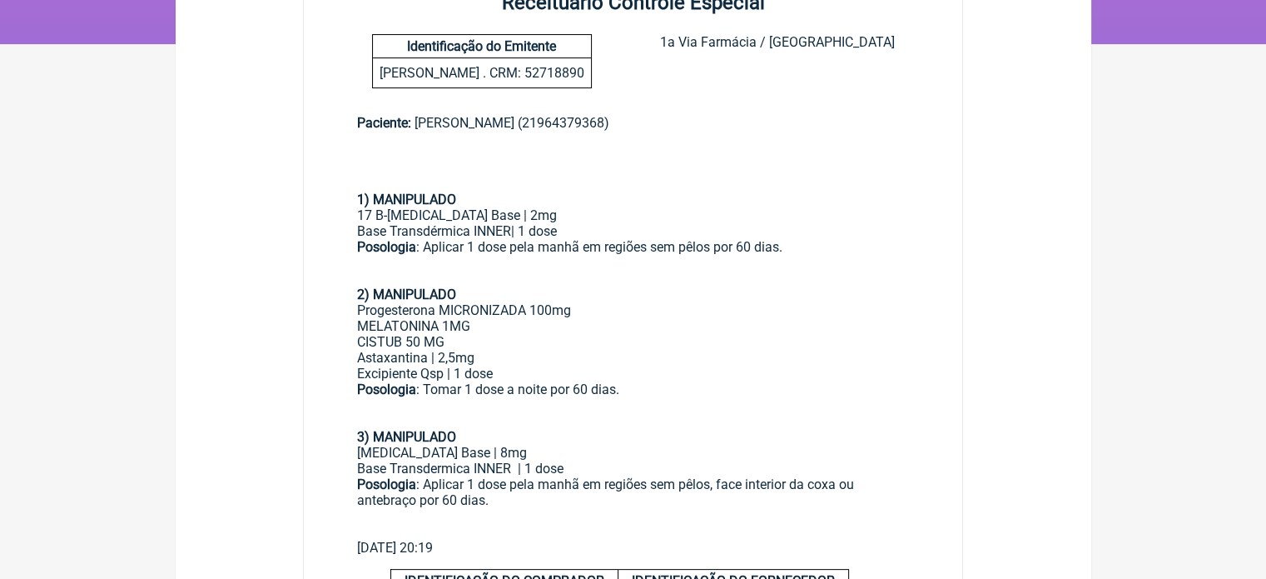
scroll to position [300, 0]
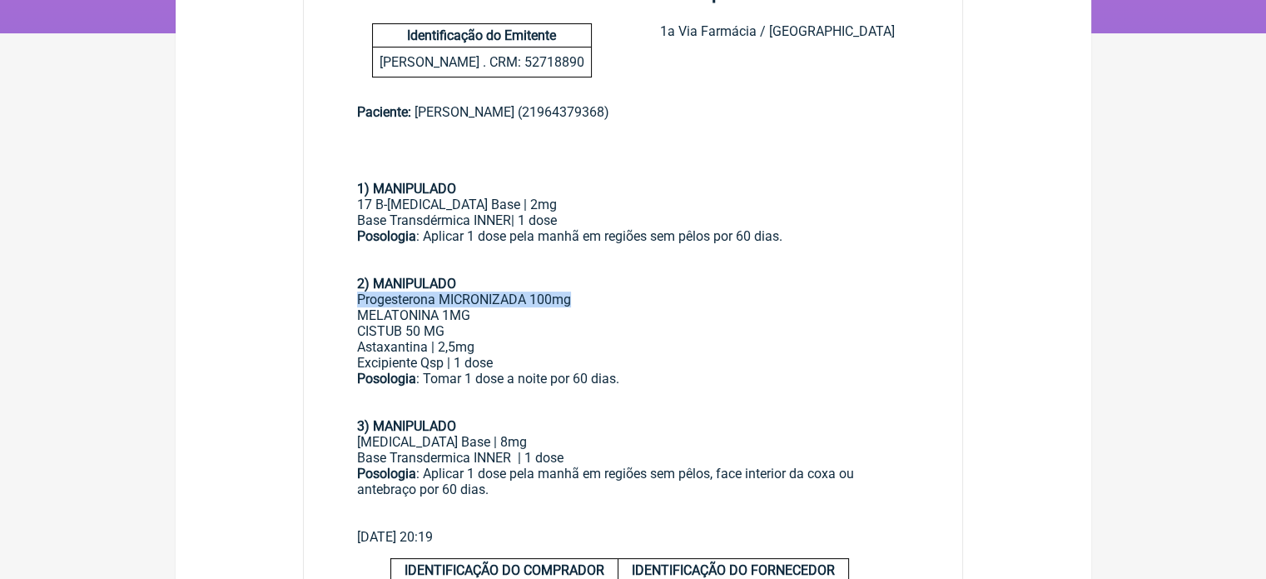
drag, startPoint x: 573, startPoint y: 301, endPoint x: 328, endPoint y: 305, distance: 244.8
click at [328, 305] on main "Paciente: [PERSON_NAME] (21964379368) 1) MANIPULADO 17 B-[MEDICAL_DATA] Base | …" at bounding box center [633, 317] width 659 height 480
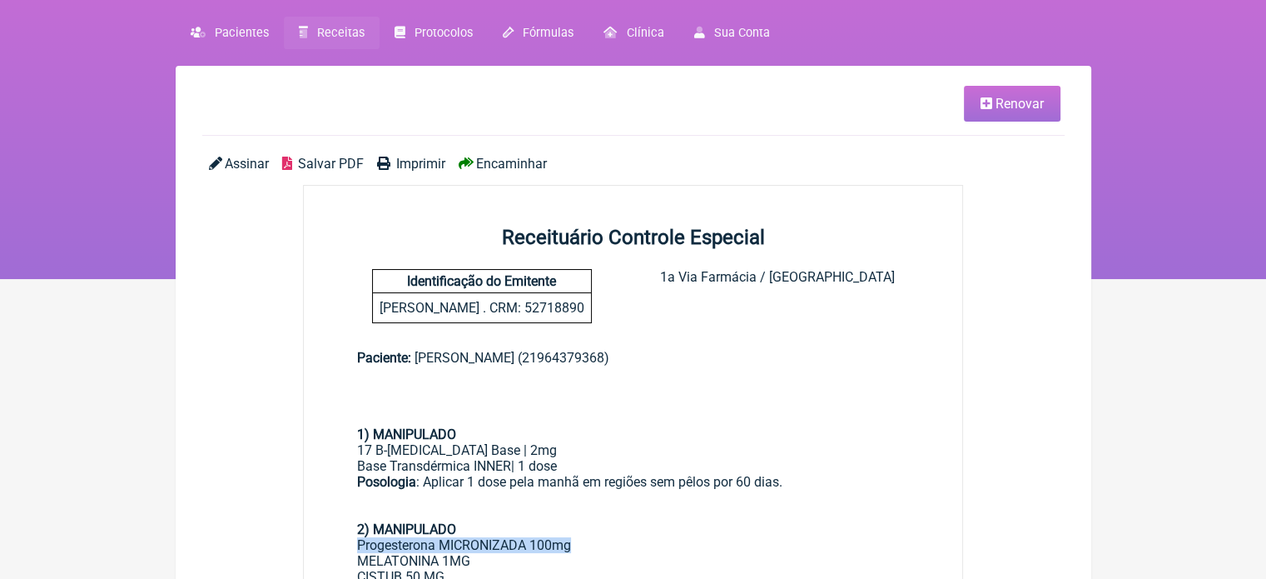
scroll to position [50, 0]
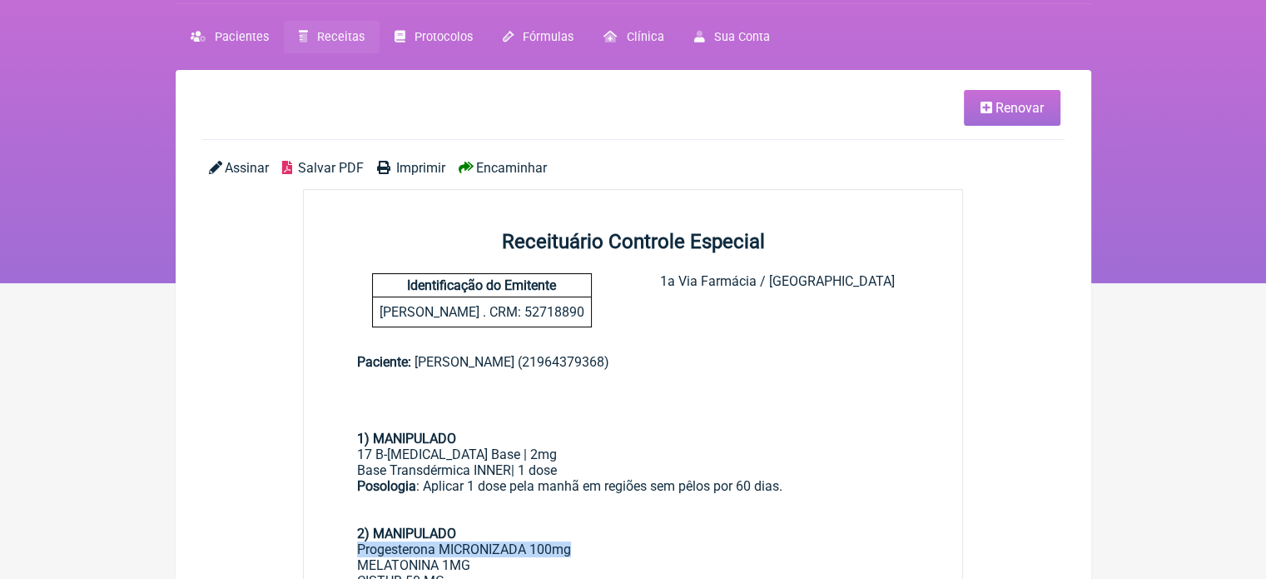
click at [993, 112] on link "Renovar" at bounding box center [1012, 108] width 97 height 36
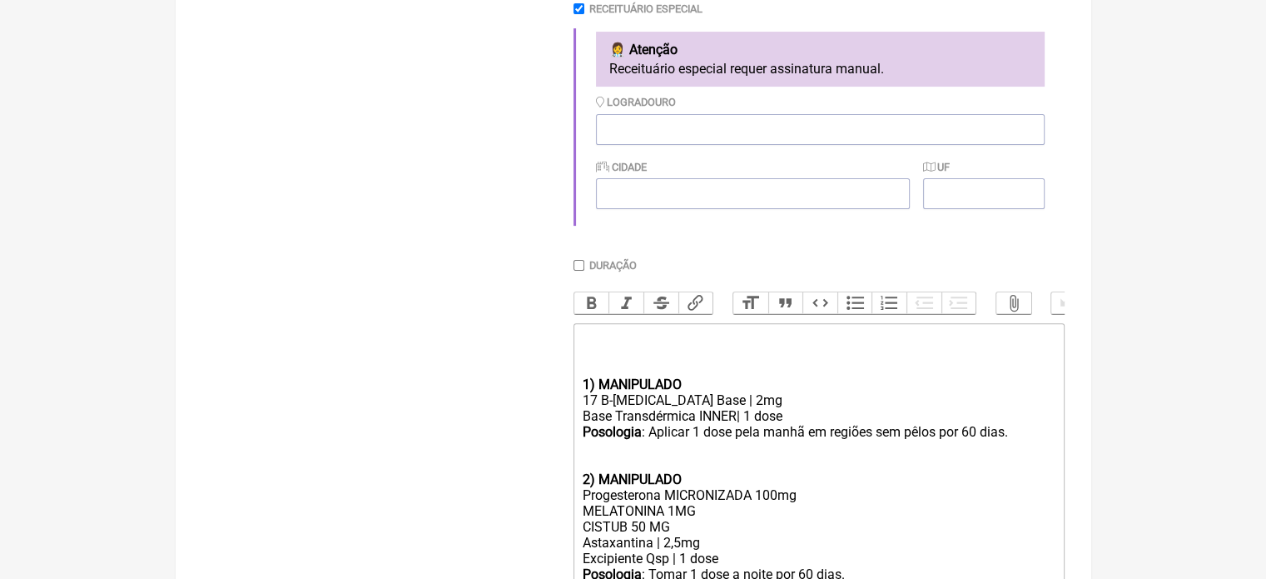
scroll to position [583, 0]
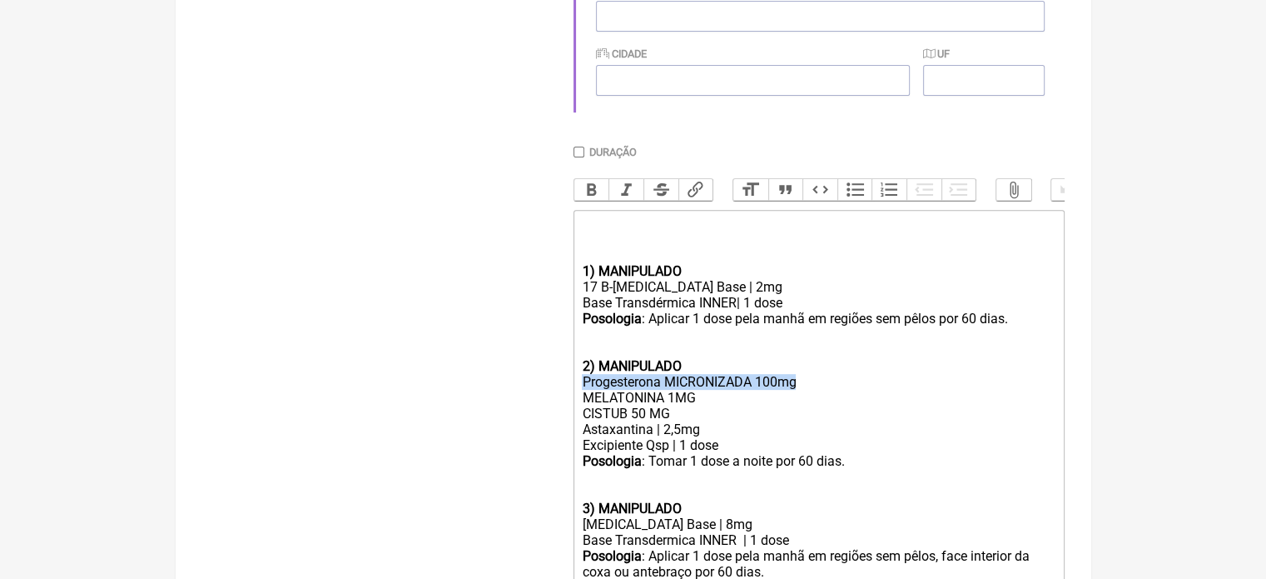
drag, startPoint x: 809, startPoint y: 397, endPoint x: 545, endPoint y: 395, distance: 263.9
click at [545, 395] on form "Buscar Protocolos Formulas Medicamentos Industrializados Suplementos / Cosmétic…" at bounding box center [633, 163] width 863 height 1089
type trix-editor "<div><br><br><br></div><div><strong>1) MANIPULADO</strong></div><div>17 B-Estra…"
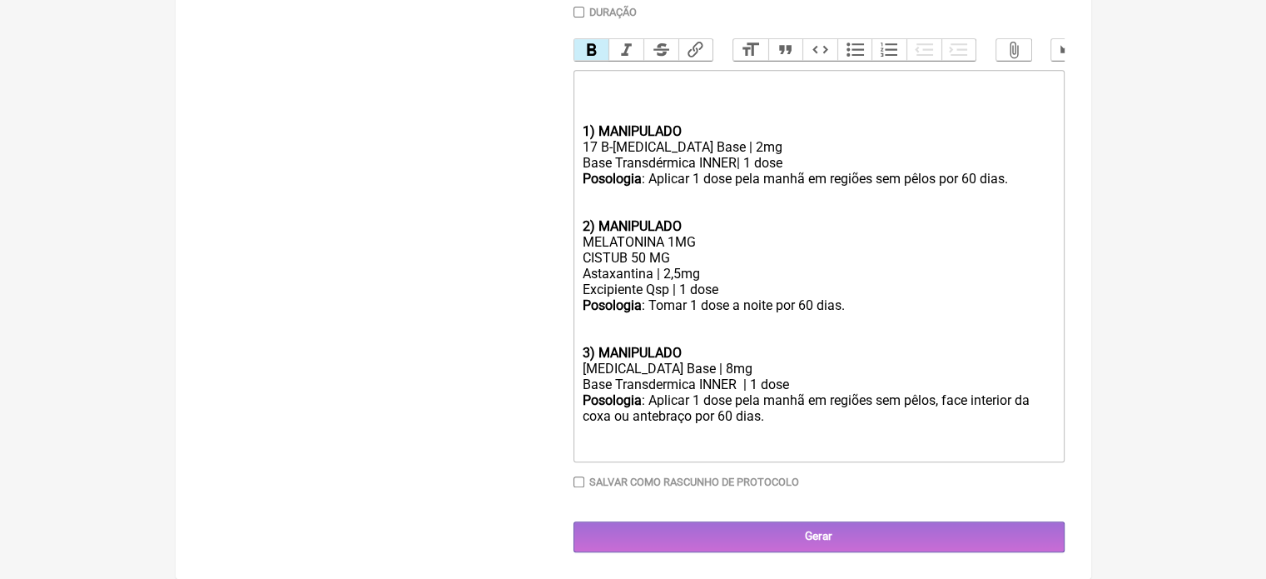
scroll to position [740, 0]
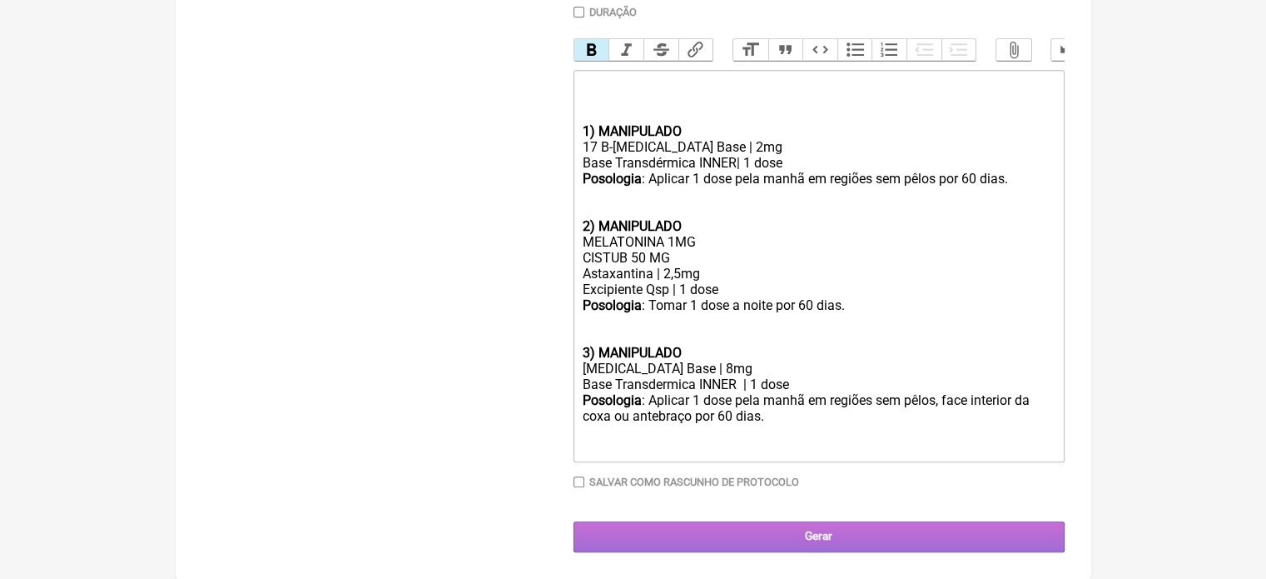
click at [744, 527] on input "Gerar" at bounding box center [819, 536] width 491 height 31
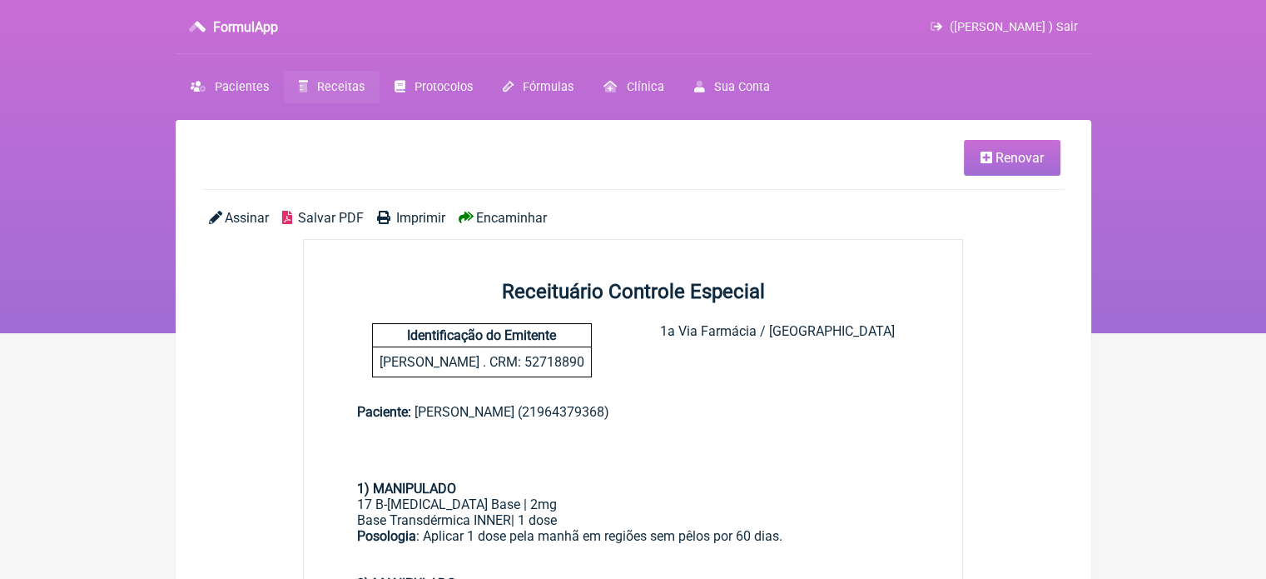
click at [1005, 154] on span "Renovar" at bounding box center [1020, 158] width 48 height 16
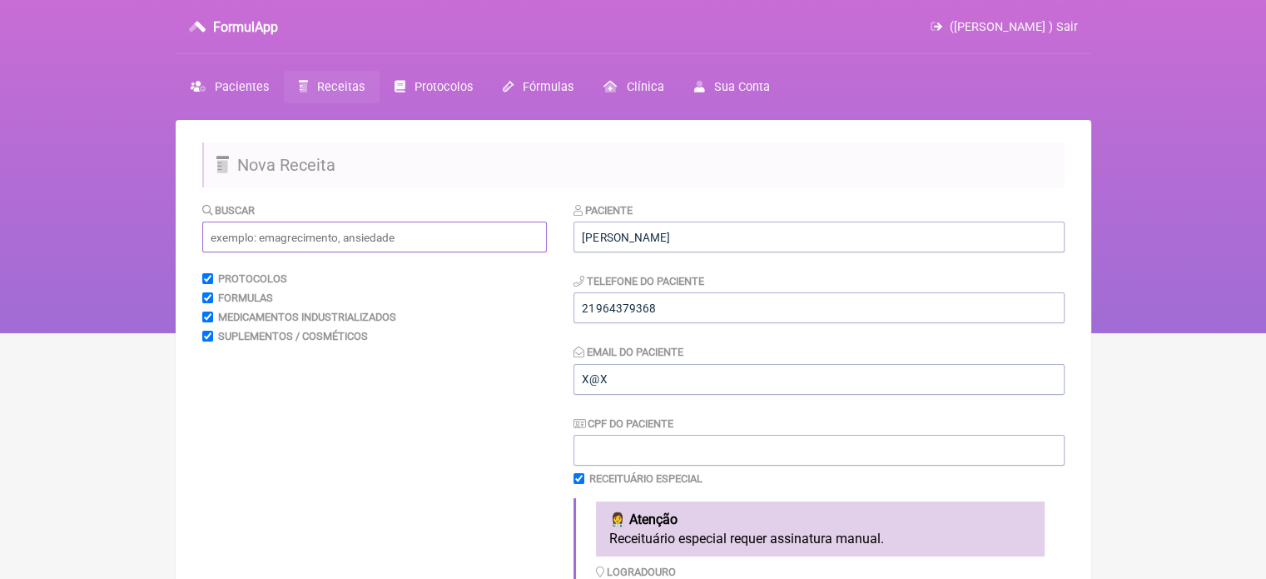
click at [400, 246] on input "text" at bounding box center [374, 236] width 345 height 31
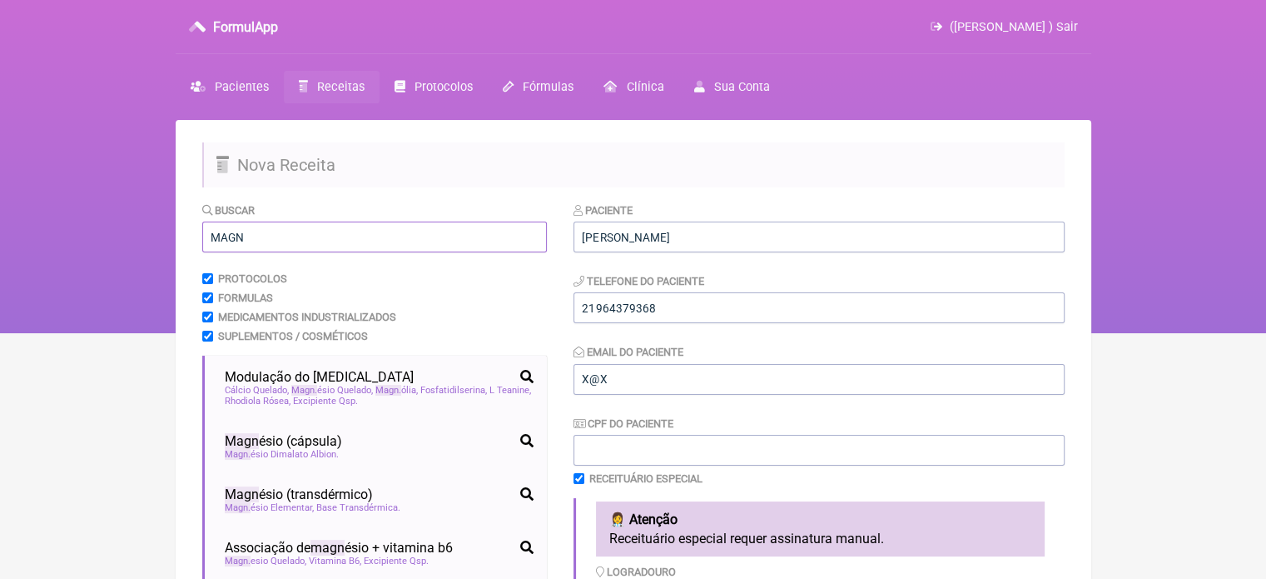
drag, startPoint x: 172, startPoint y: 242, endPoint x: 97, endPoint y: 239, distance: 75.8
click at [97, 242] on div "FormulApp ([PERSON_NAME] ) Sair [GEOGRAPHIC_DATA] Receitas Protocolos Fórmulas …" at bounding box center [633, 166] width 1266 height 333
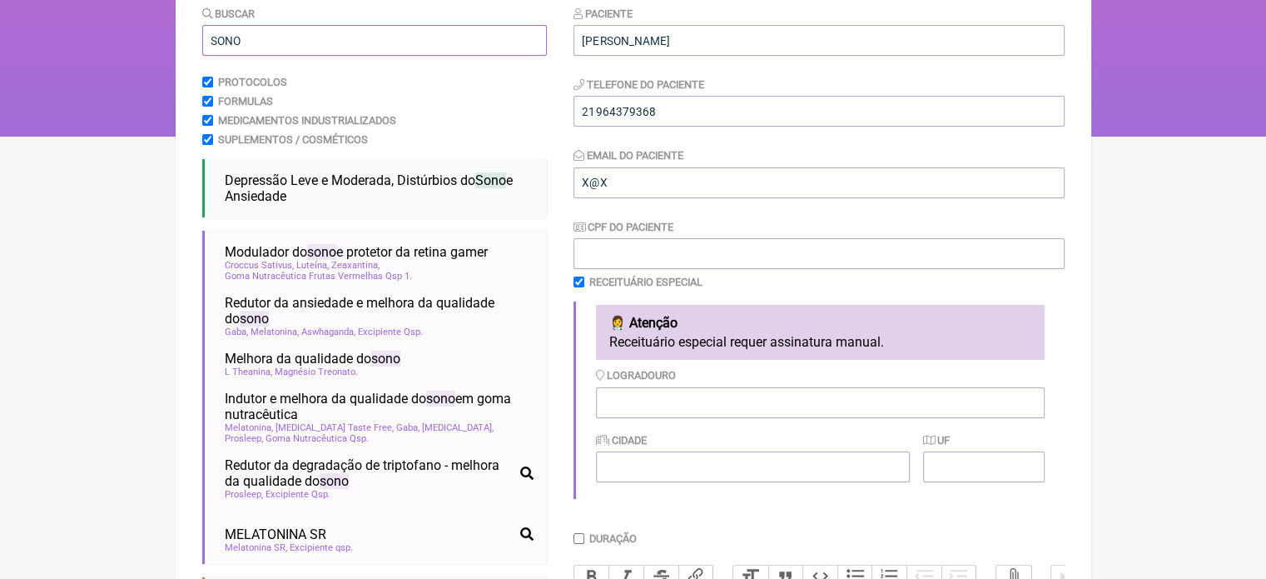
scroll to position [250, 0]
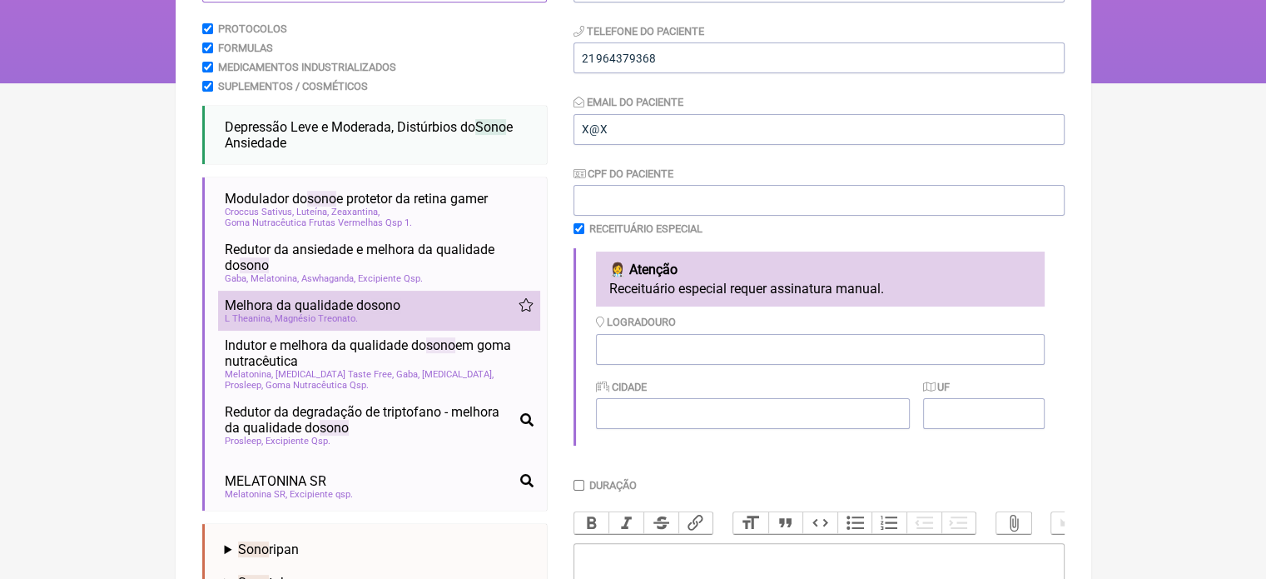
type input "SONO"
click at [283, 311] on span "Melhora da qualidade do sono" at bounding box center [313, 305] width 176 height 16
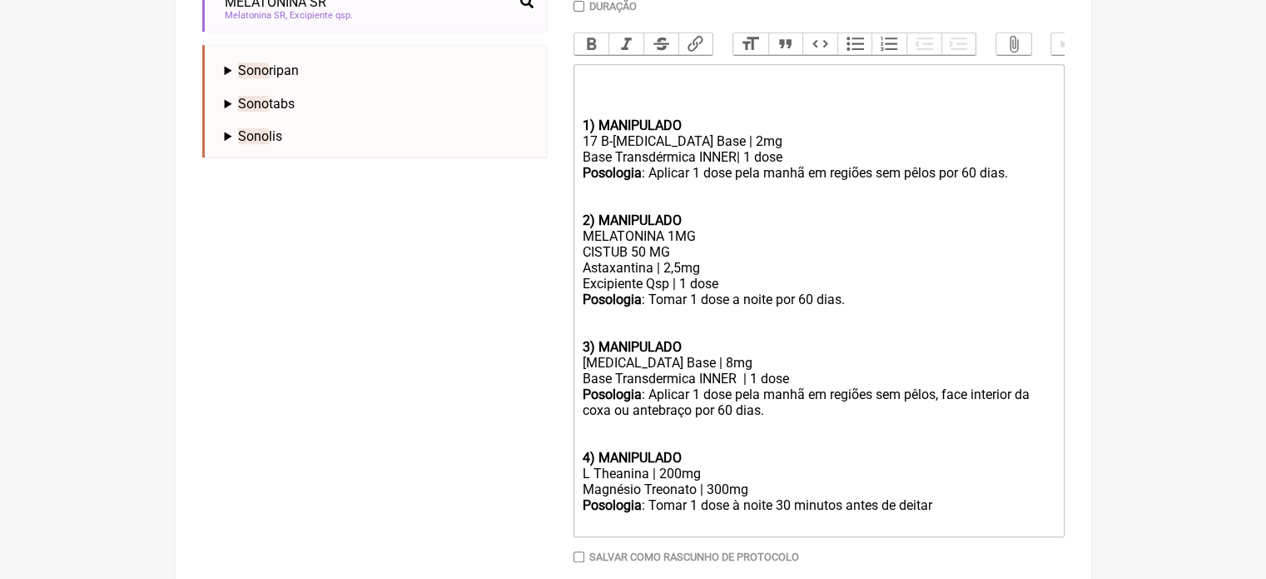
scroll to position [743, 0]
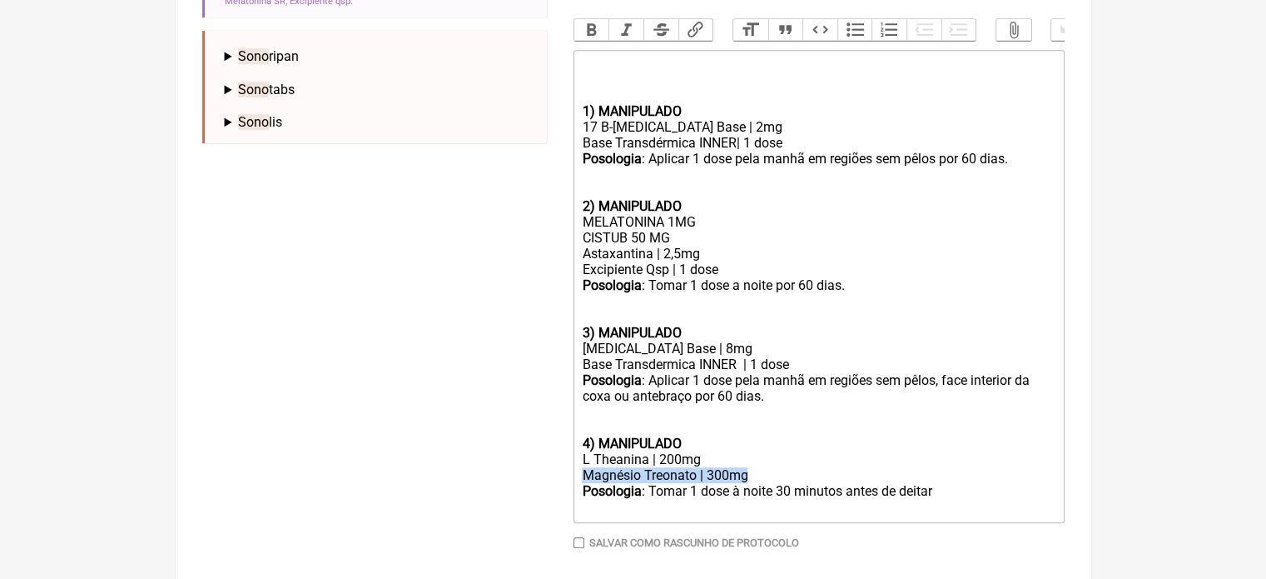
drag, startPoint x: 711, startPoint y: 495, endPoint x: 542, endPoint y: 492, distance: 169.0
click at [542, 492] on form "Buscar SONO Protocolos Formulas Medicamentos Industrializados Suplementos / Cos…" at bounding box center [633, 36] width 863 height 1154
copy div "Magnésio Treonato | 300mg"
click at [677, 252] on div "MELATONINA 1MG CISTUB 50 MG Astaxantina | 2,5mg" at bounding box center [818, 237] width 473 height 47
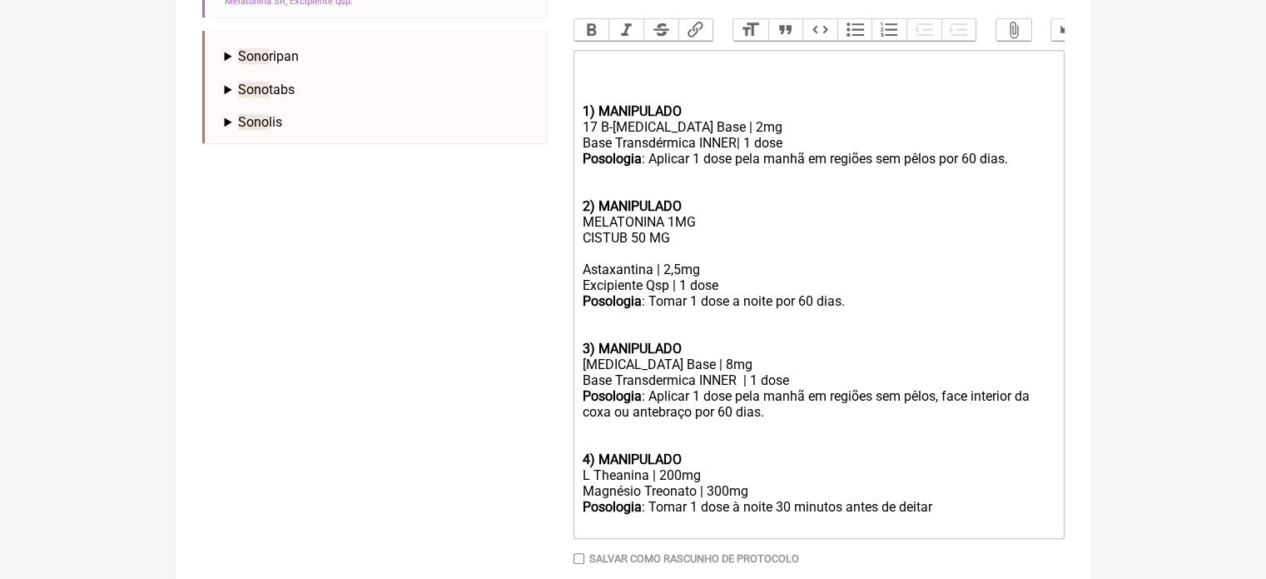
paste trix-editor "Magnésio Treonato | 300mg"
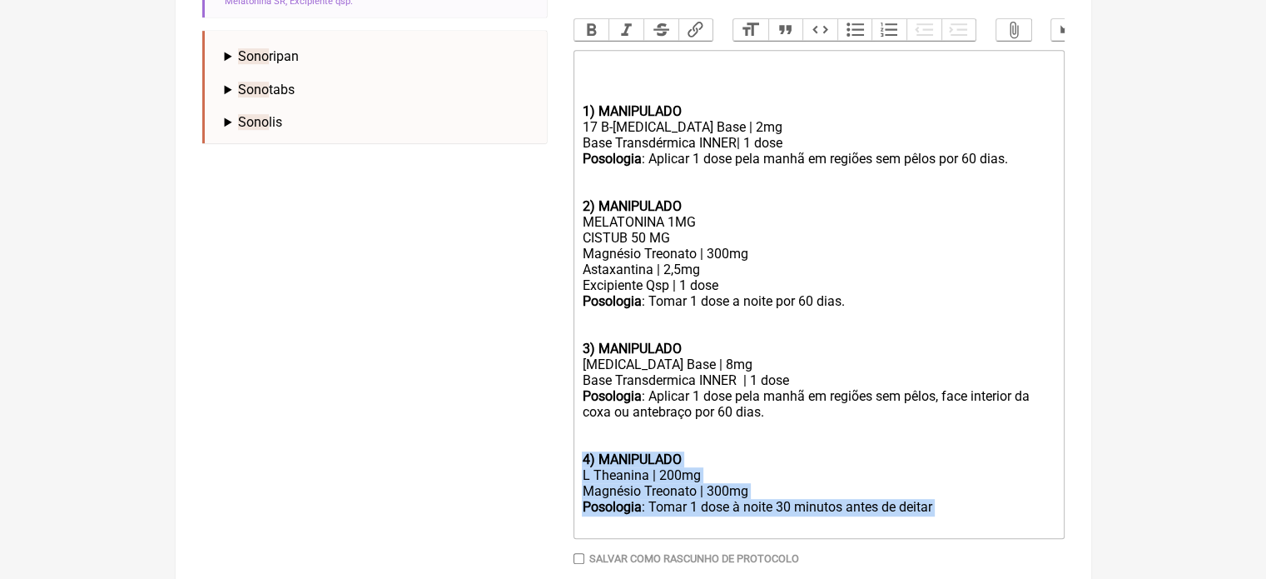
drag, startPoint x: 934, startPoint y: 533, endPoint x: 517, endPoint y: 480, distance: 420.4
click at [517, 480] on form "Buscar SONO Protocolos Formulas Medicamentos Industrializados Suplementos / Cos…" at bounding box center [633, 44] width 863 height 1170
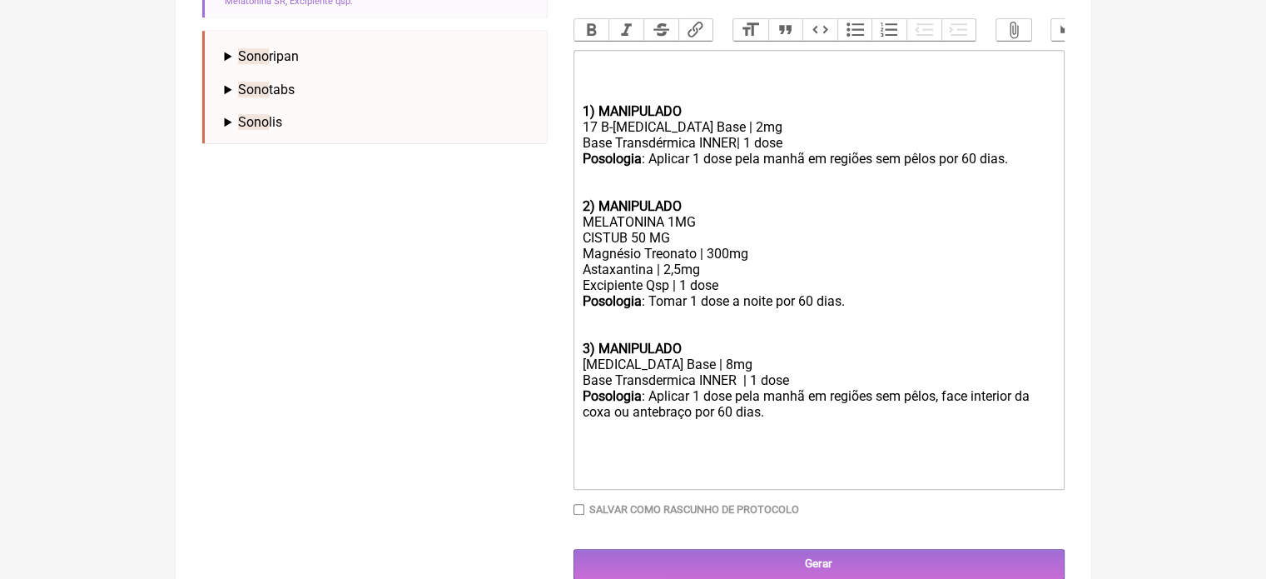
type trix-editor "<div><br><br><br></div><div><strong>1) MANIPULADO</strong></div><div>17 B-[MEDI…"
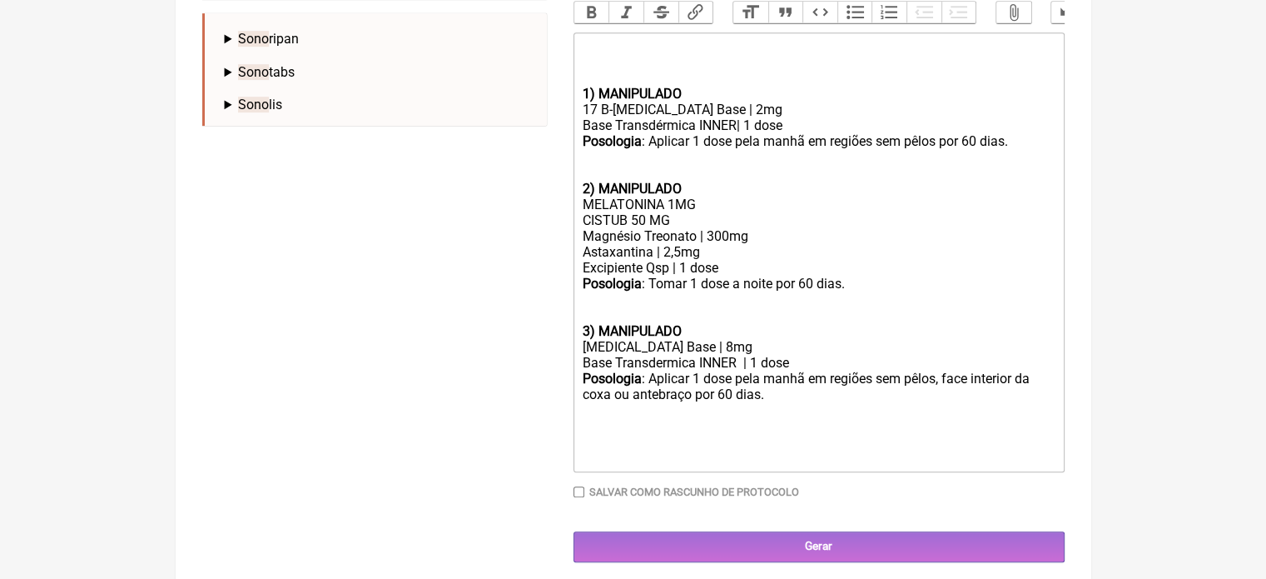
scroll to position [788, 0]
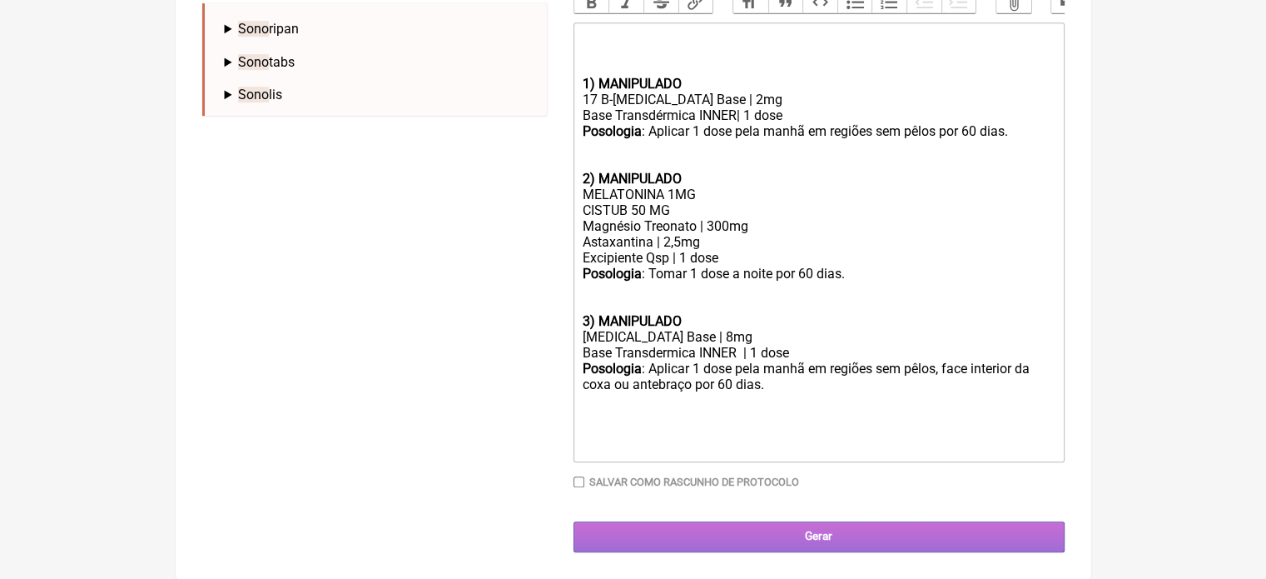
click at [774, 529] on input "Gerar" at bounding box center [819, 536] width 491 height 31
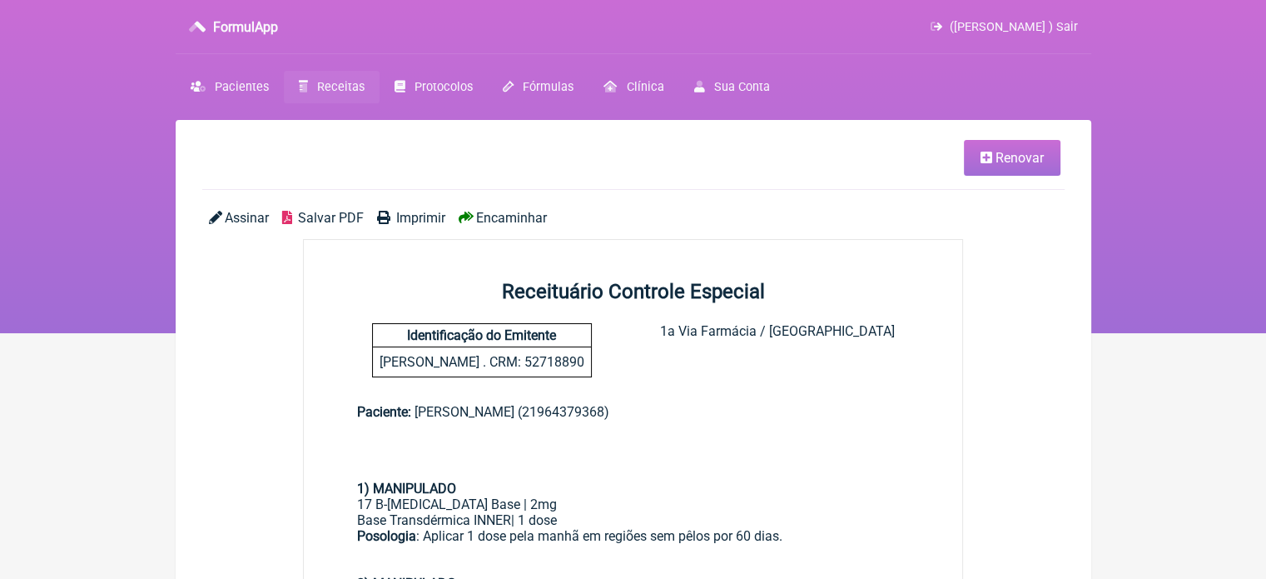
click at [421, 219] on span "Imprimir" at bounding box center [420, 218] width 49 height 16
